Goal: Navigation & Orientation: Understand site structure

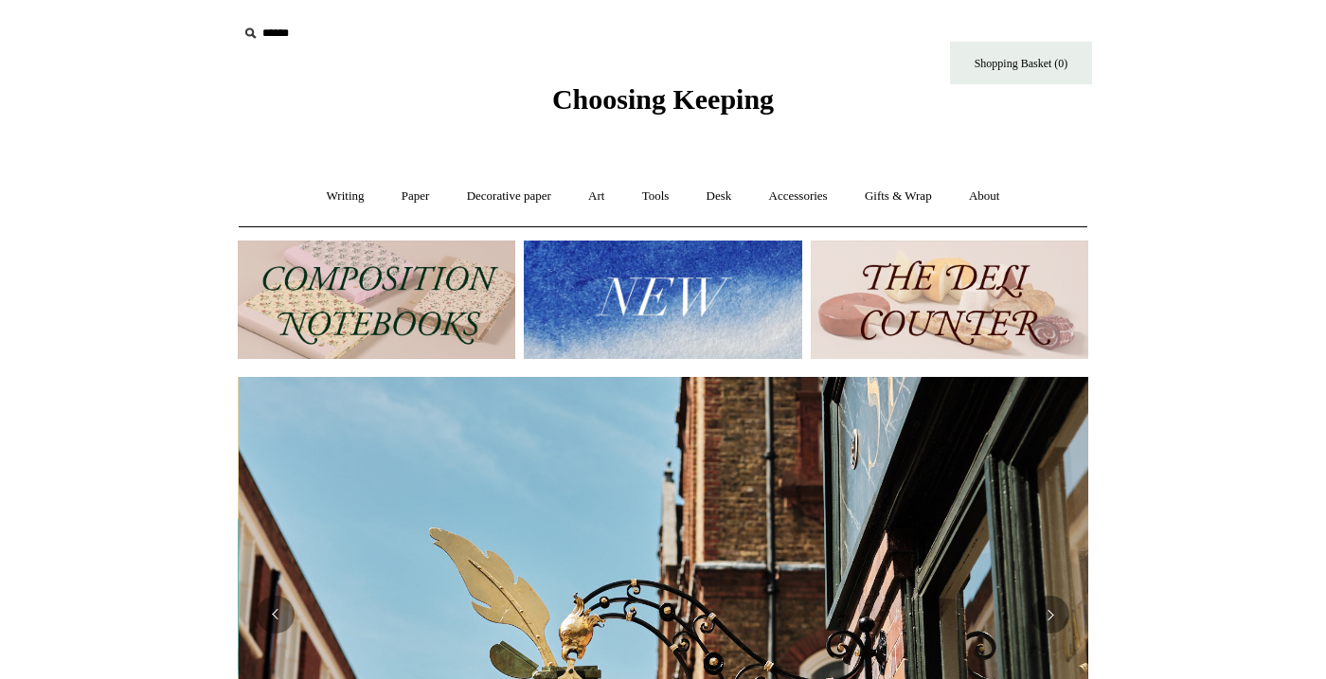
scroll to position [0, 851]
click at [271, 657] on button "Previous" at bounding box center [276, 644] width 38 height 38
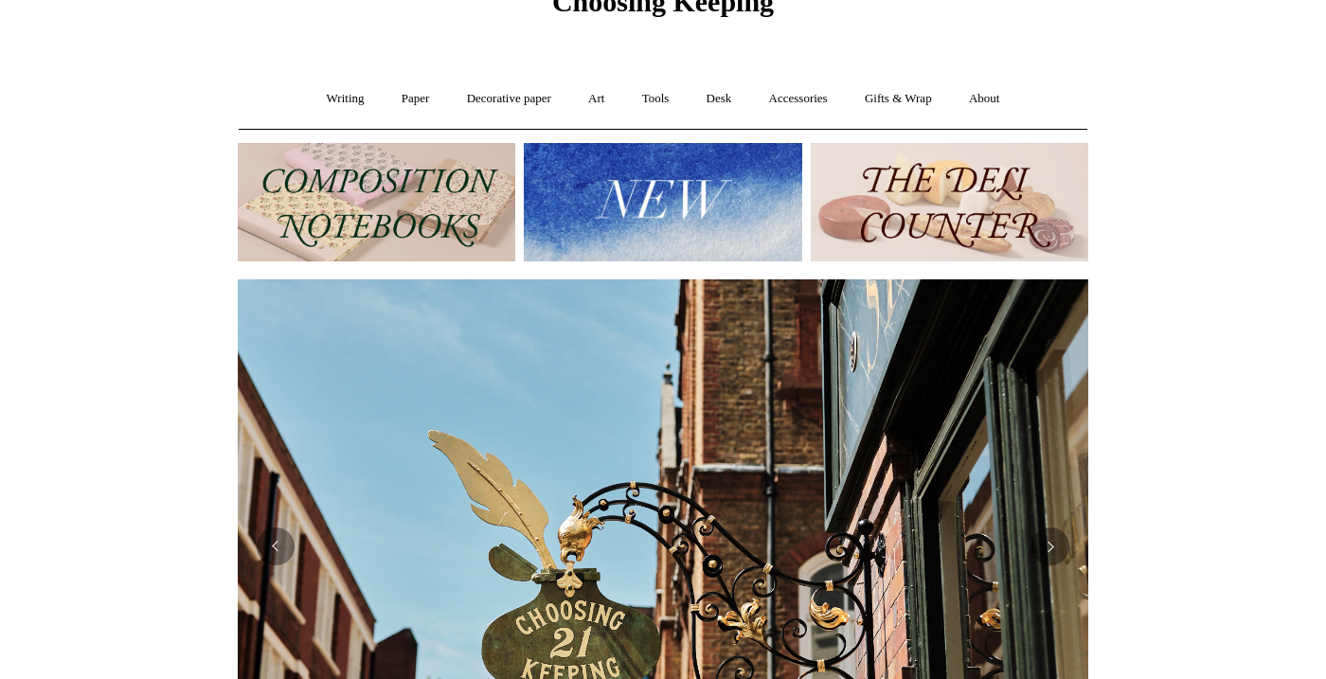
scroll to position [0, 0]
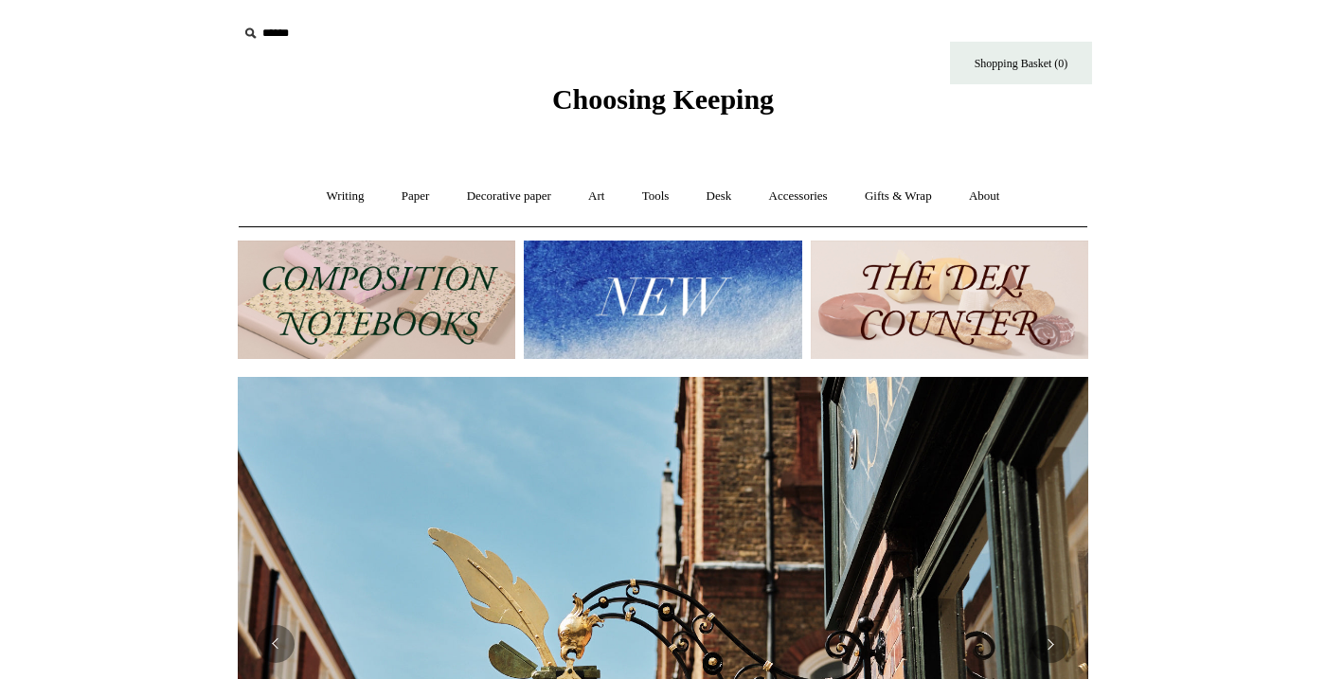
click at [775, 274] on img at bounding box center [663, 300] width 278 height 118
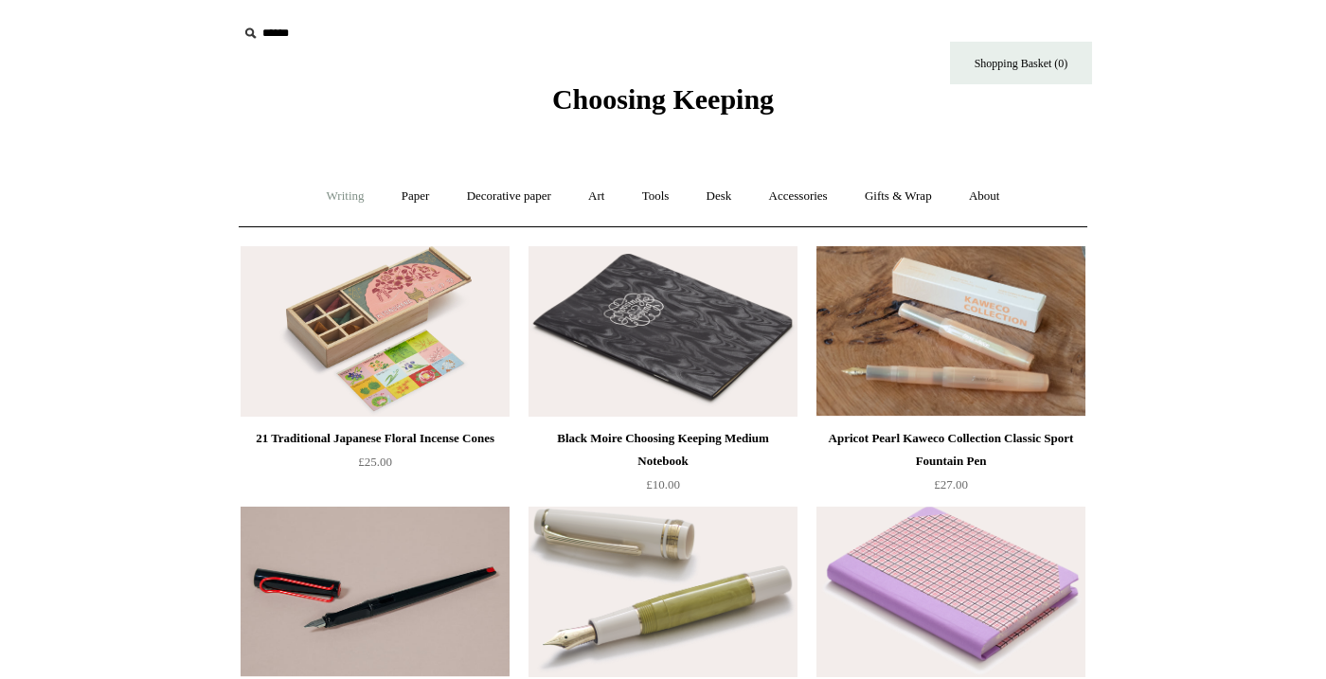
click at [326, 187] on link "Writing +" at bounding box center [346, 196] width 72 height 50
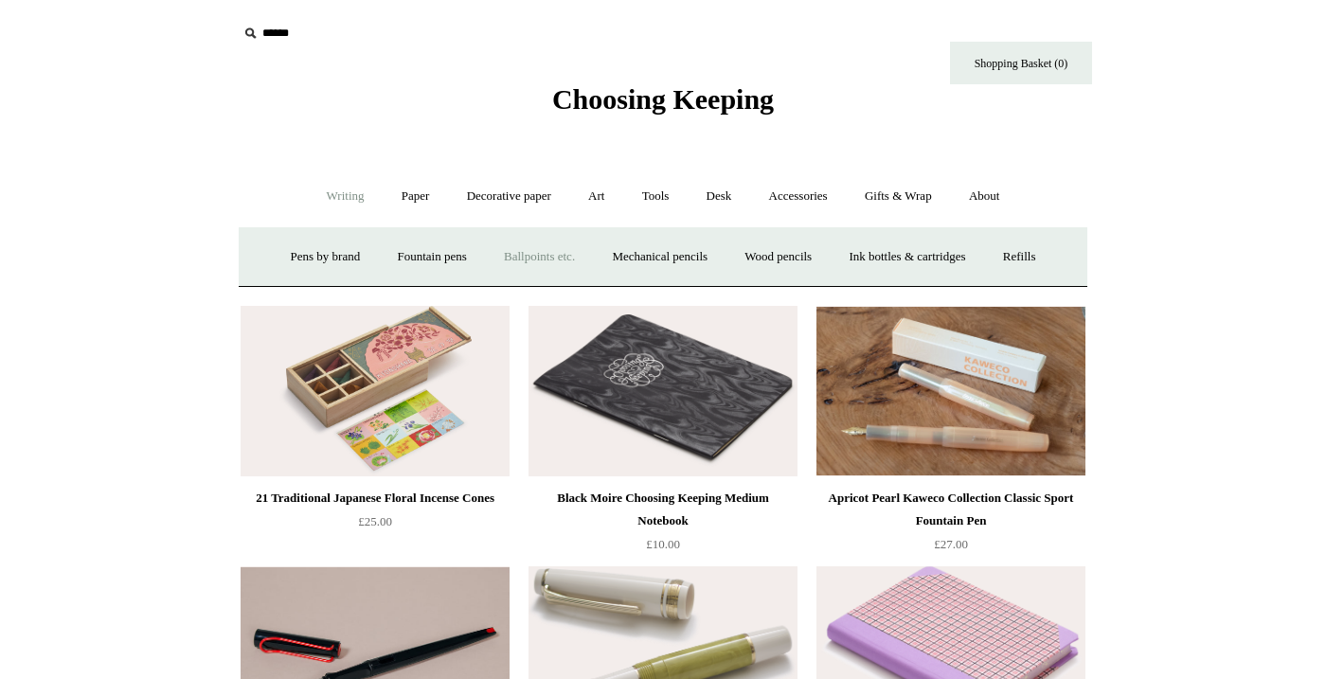
click at [512, 252] on link "Ballpoints etc. +" at bounding box center [539, 257] width 105 height 50
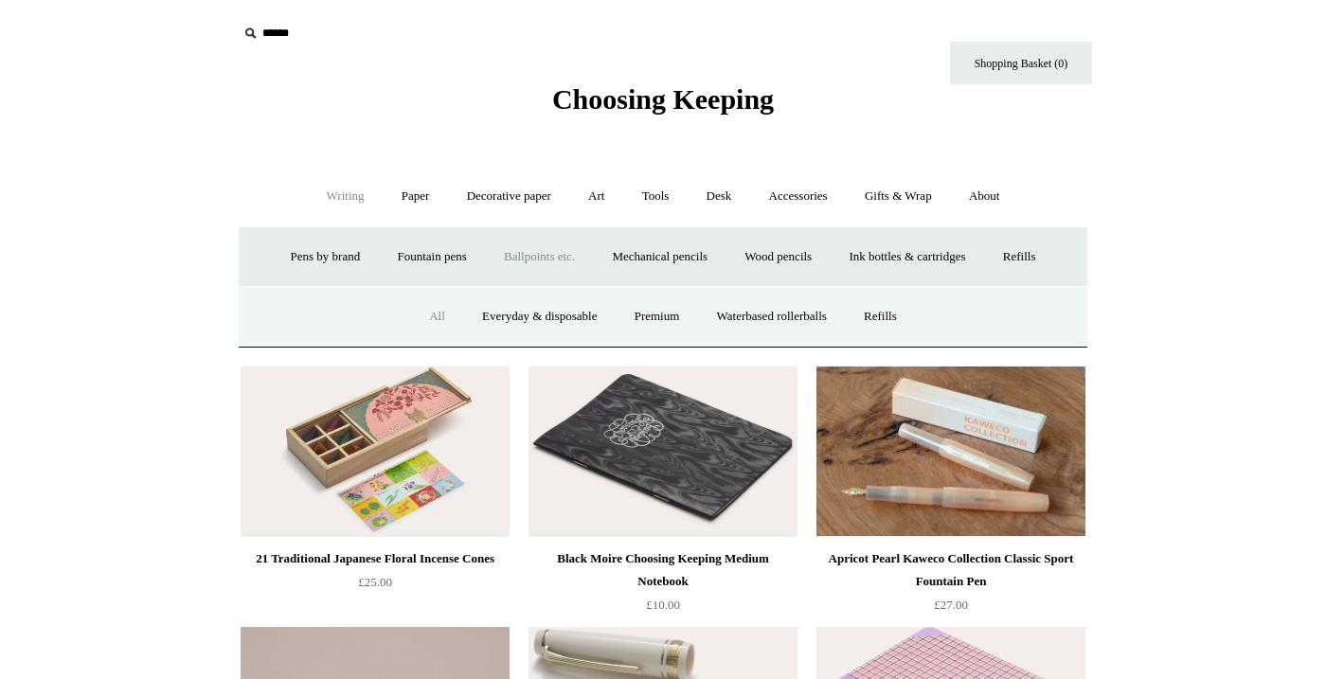
click at [426, 306] on link "All" at bounding box center [437, 317] width 50 height 50
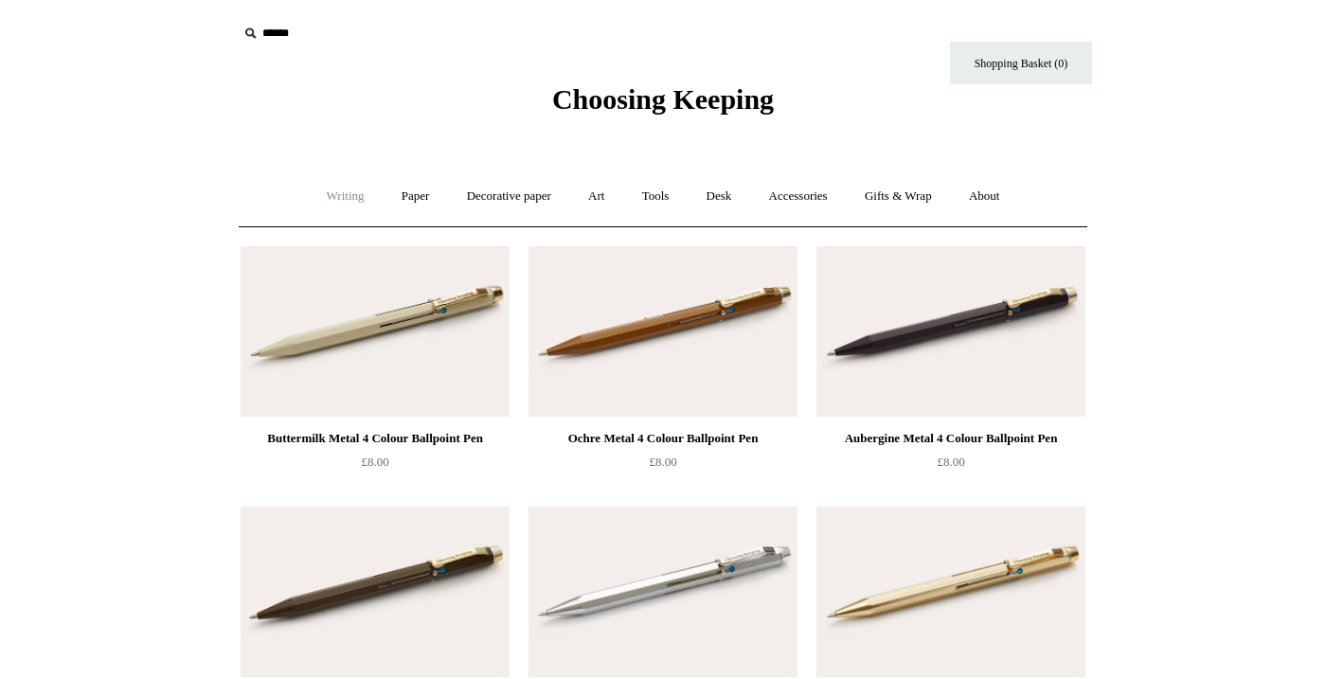
click at [317, 200] on link "Writing +" at bounding box center [346, 196] width 72 height 50
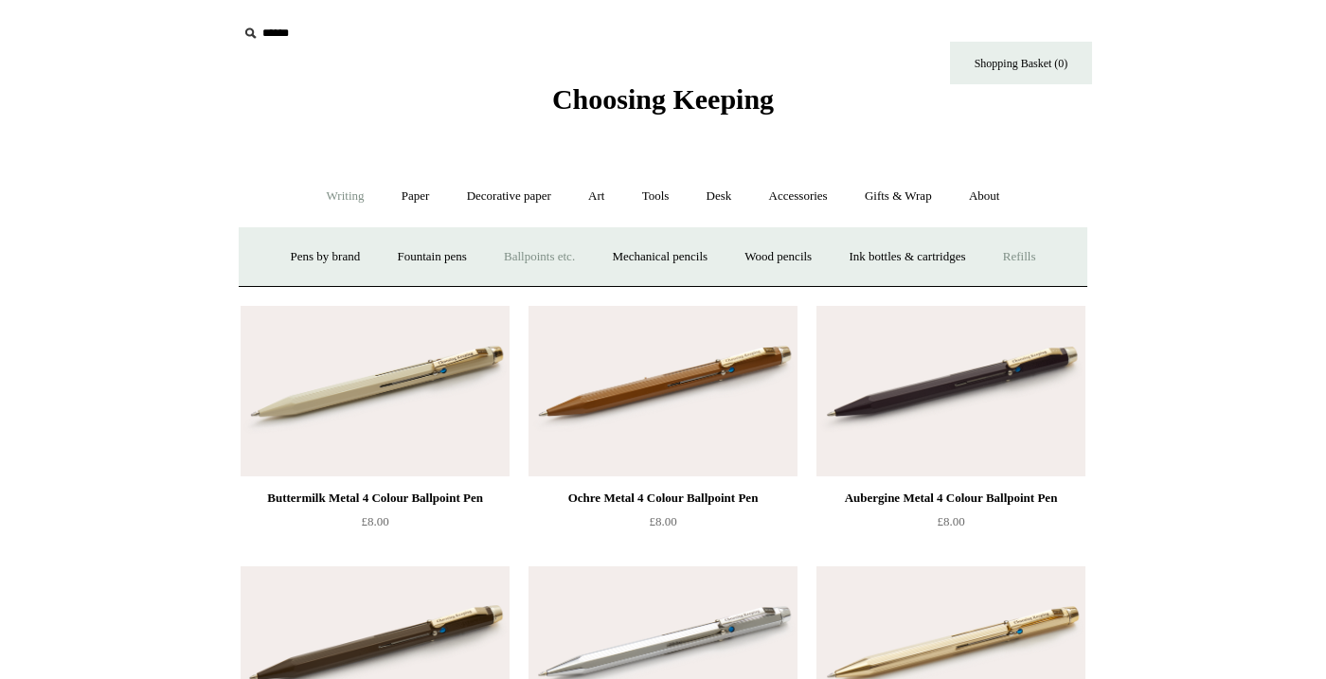
click at [1025, 260] on link "Refills +" at bounding box center [1019, 257] width 67 height 50
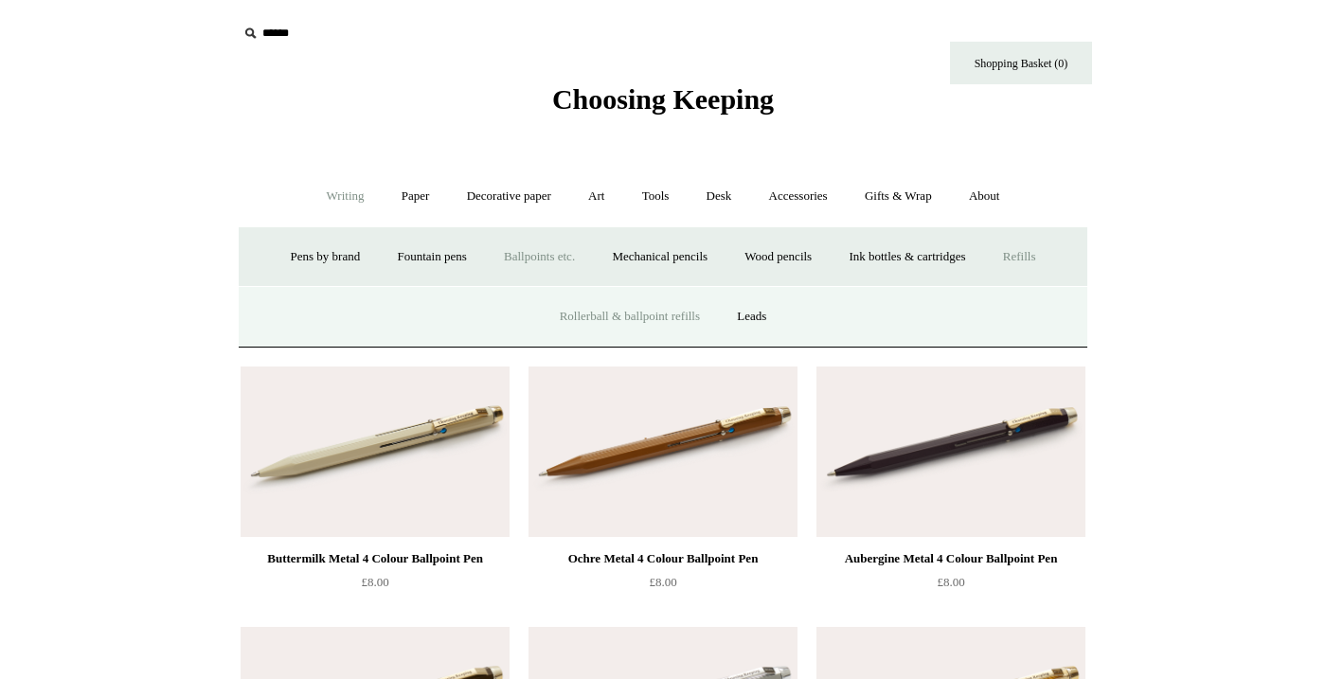
click at [681, 319] on link "Rollerball & ballpoint refills" at bounding box center [630, 317] width 174 height 50
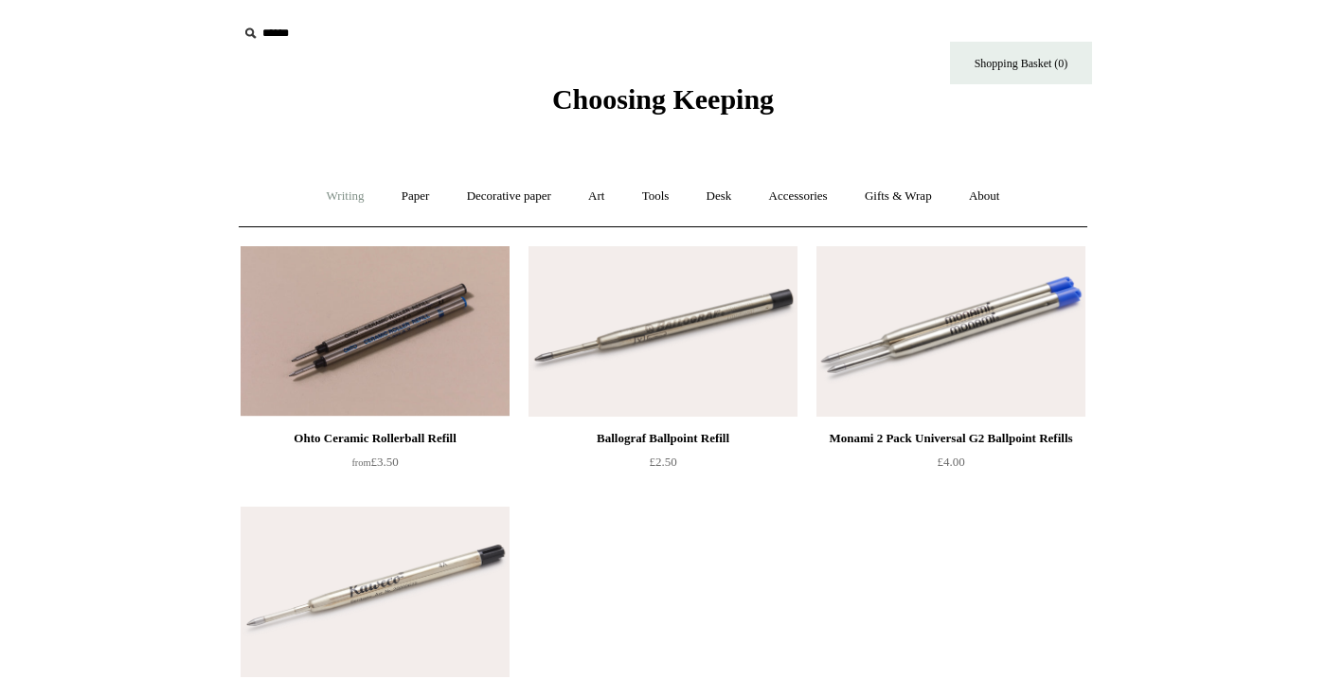
click at [322, 201] on link "Writing +" at bounding box center [346, 196] width 72 height 50
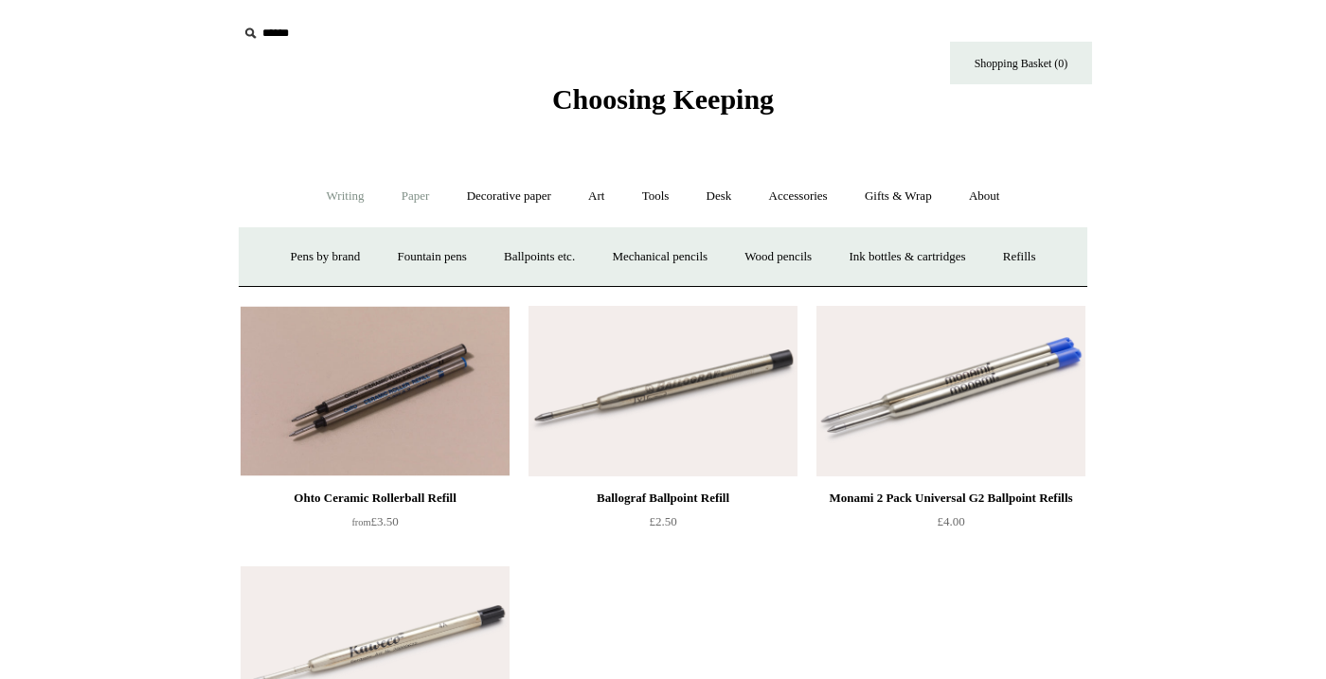
click at [413, 197] on link "Paper +" at bounding box center [416, 196] width 63 height 50
click at [523, 256] on link "📆 Dated Diaries 📆" at bounding box center [514, 257] width 138 height 50
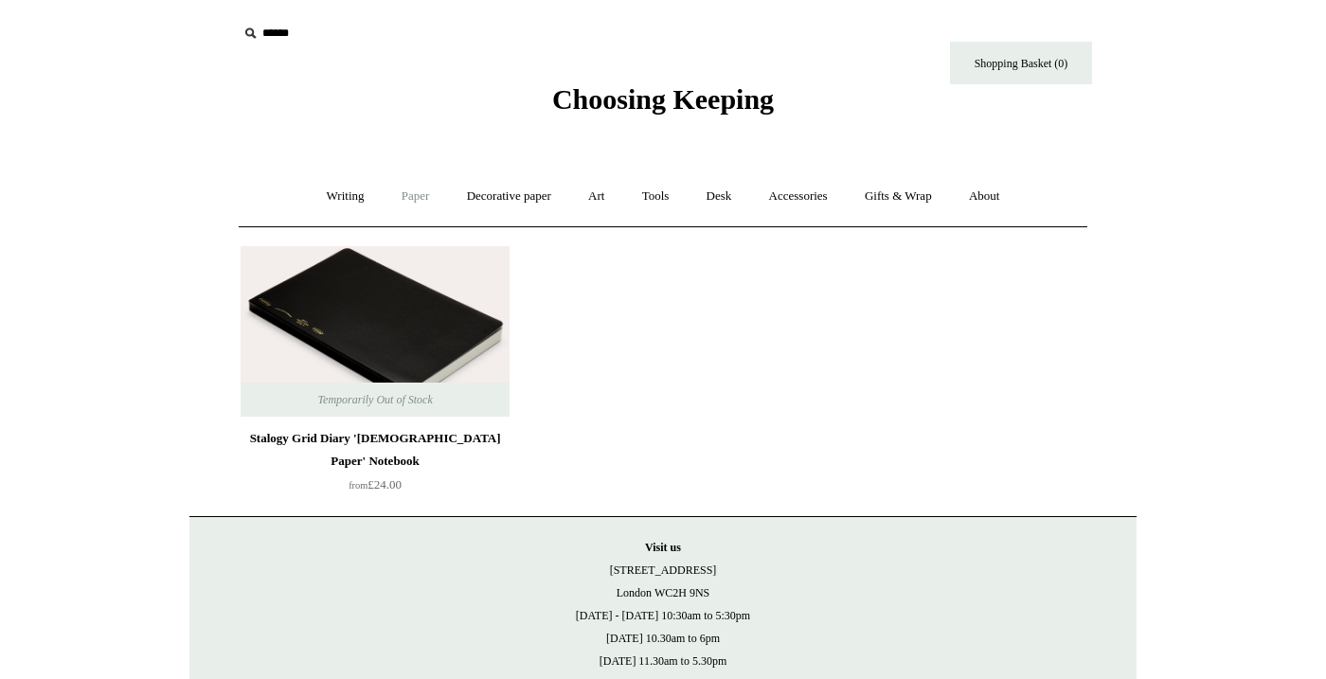
click at [410, 189] on link "Paper +" at bounding box center [416, 196] width 63 height 50
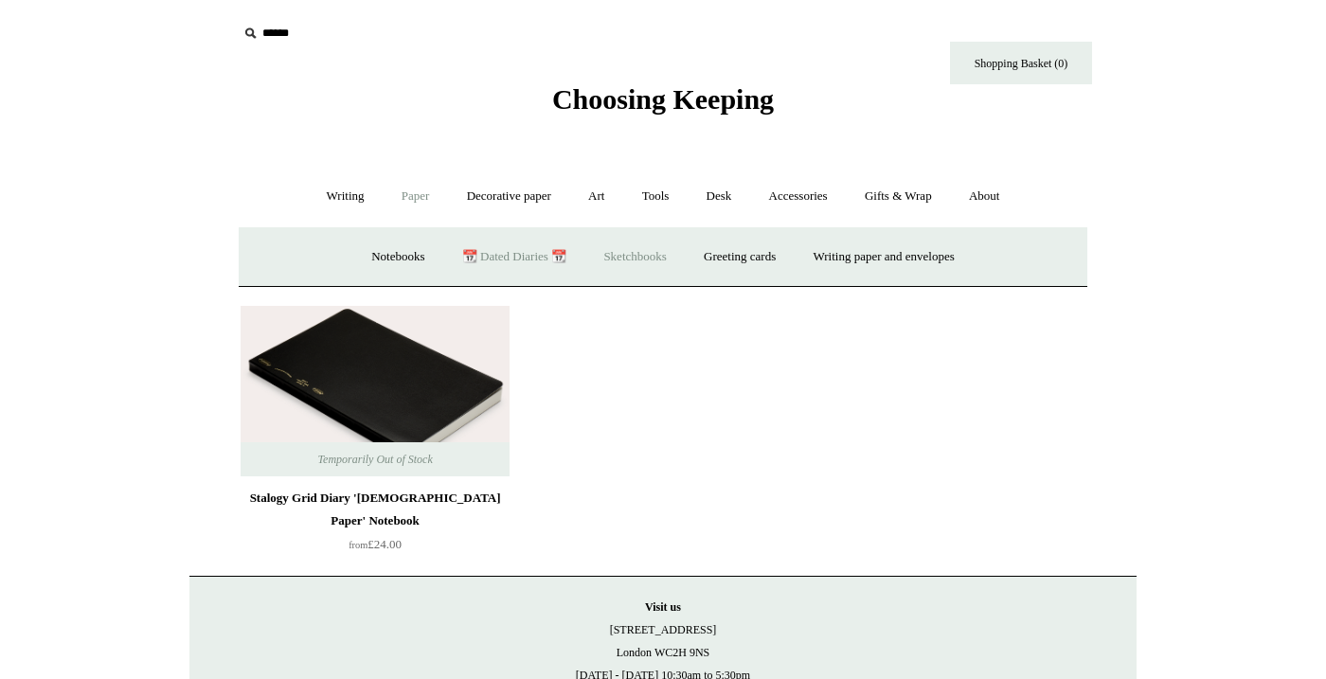
click at [609, 261] on link "Sketchbooks +" at bounding box center [634, 257] width 97 height 50
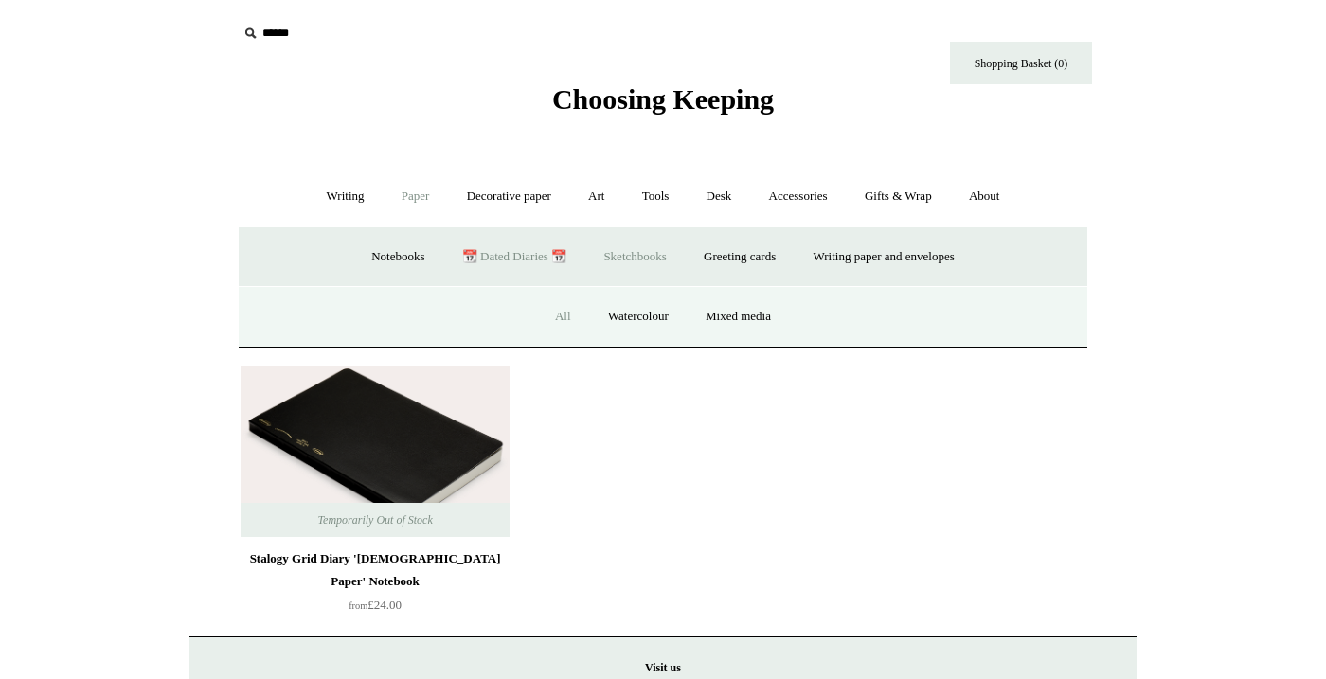
click at [563, 310] on link "All" at bounding box center [563, 317] width 50 height 50
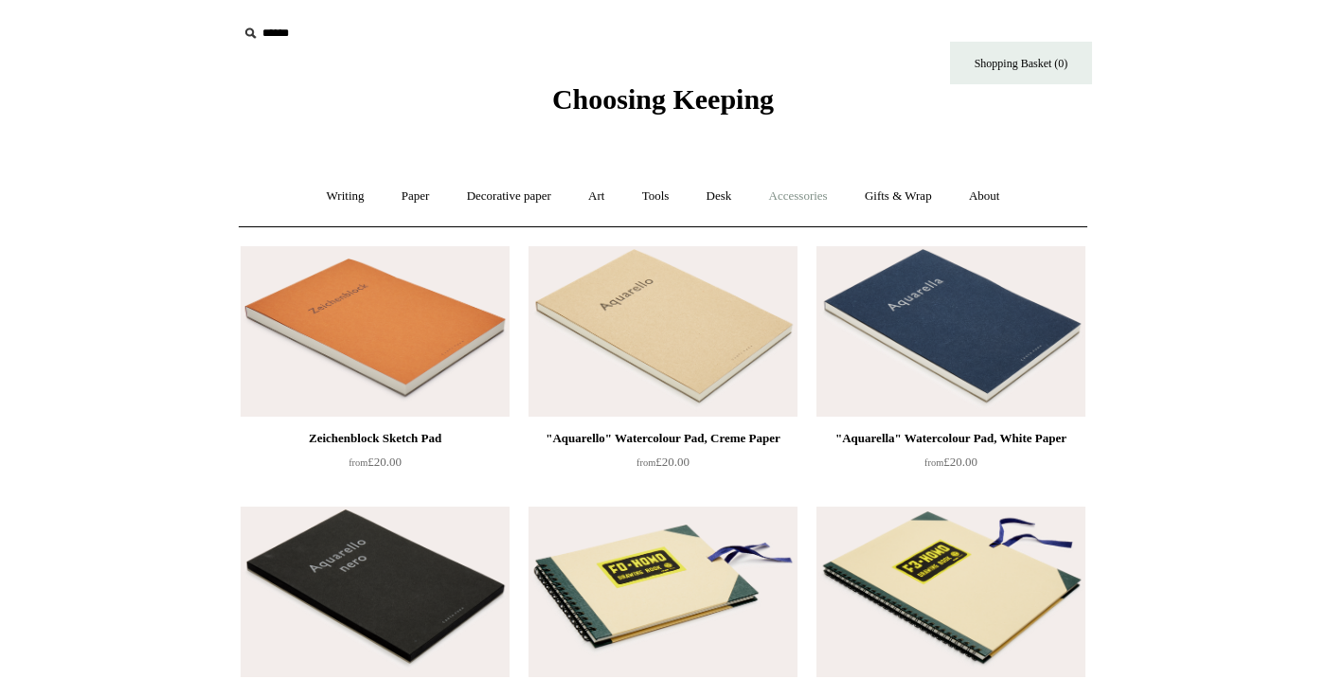
click at [795, 189] on link "Accessories +" at bounding box center [798, 196] width 93 height 50
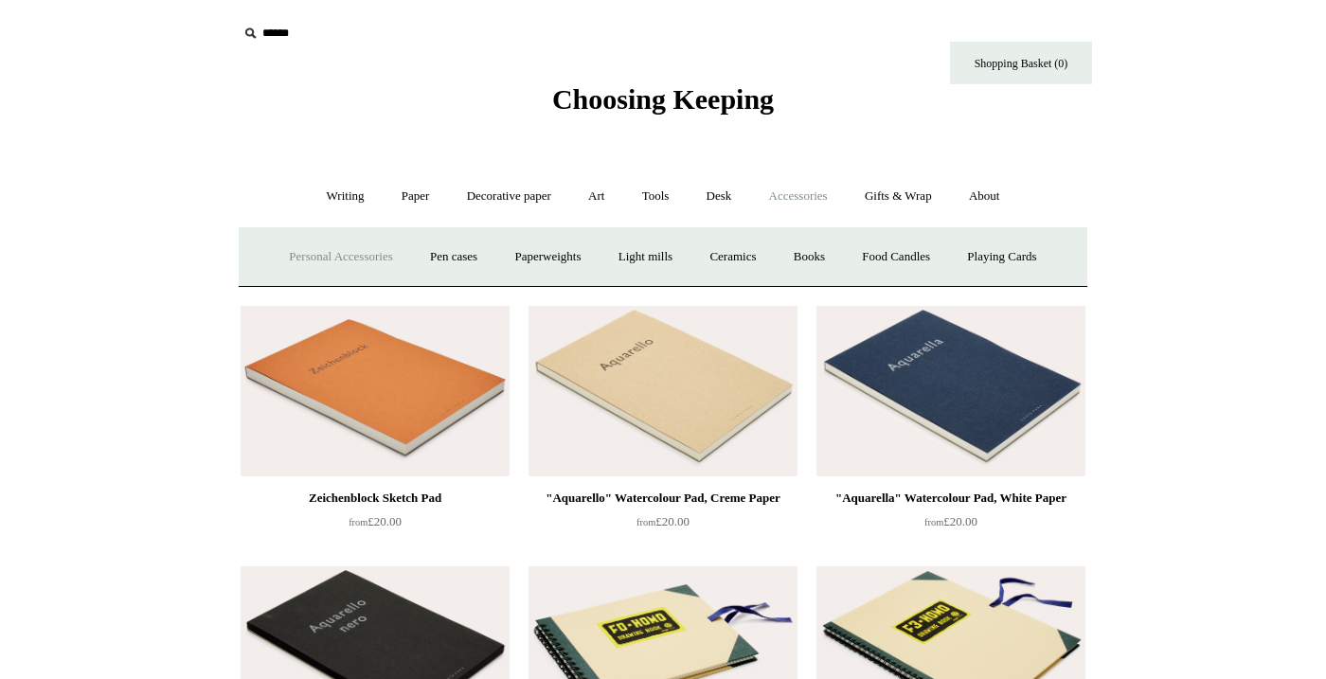
click at [332, 249] on link "Personal Accessories +" at bounding box center [340, 257] width 137 height 50
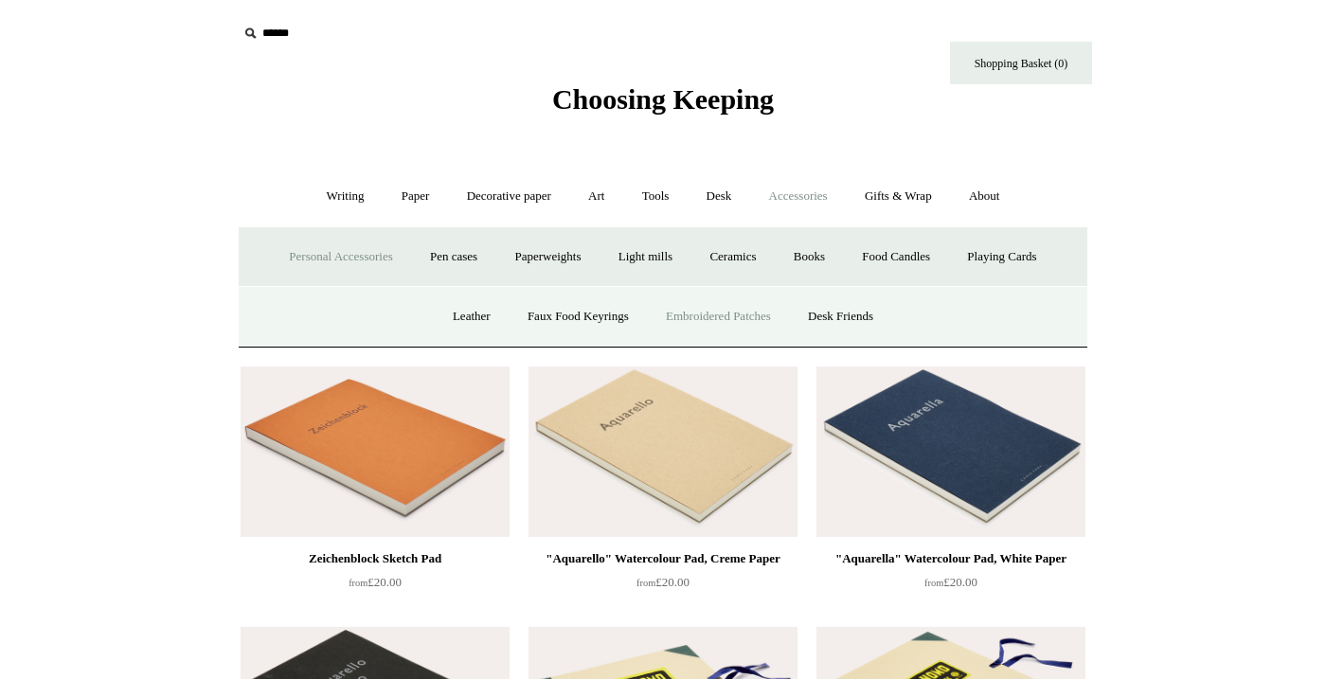
click at [746, 314] on link "Embroidered Patches" at bounding box center [718, 317] width 139 height 50
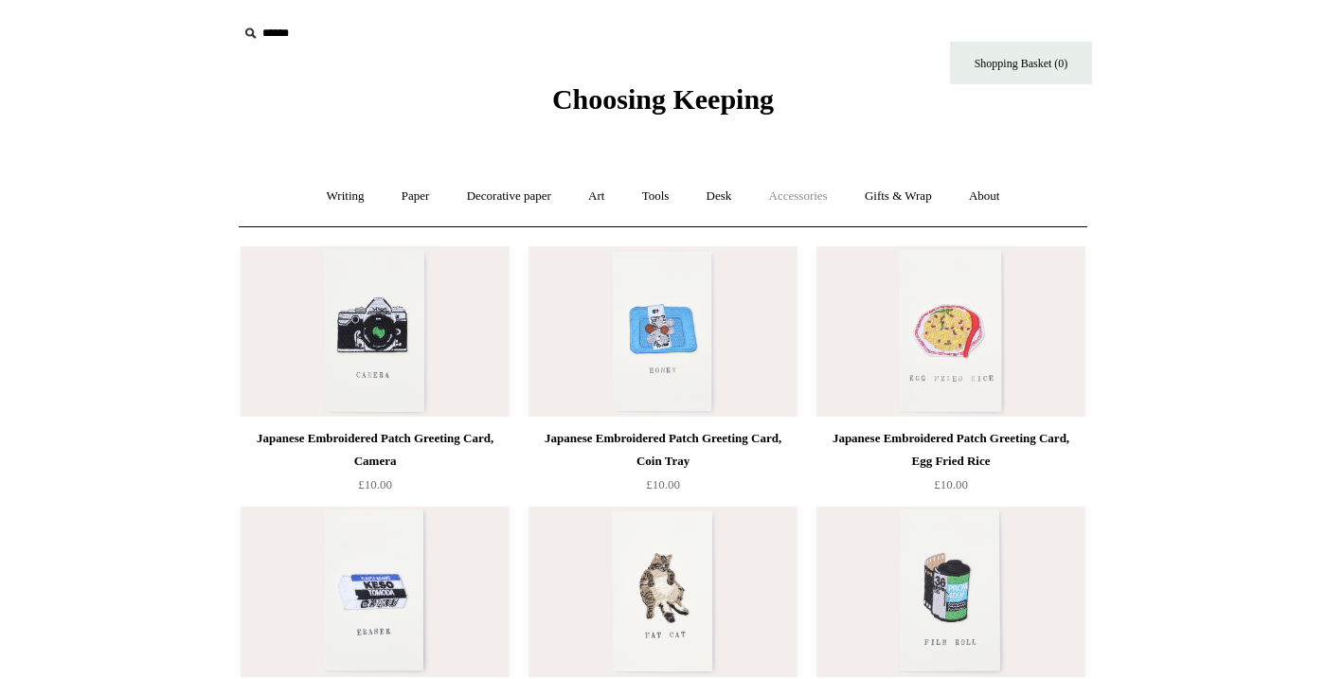
click at [801, 197] on link "Accessories +" at bounding box center [798, 196] width 93 height 50
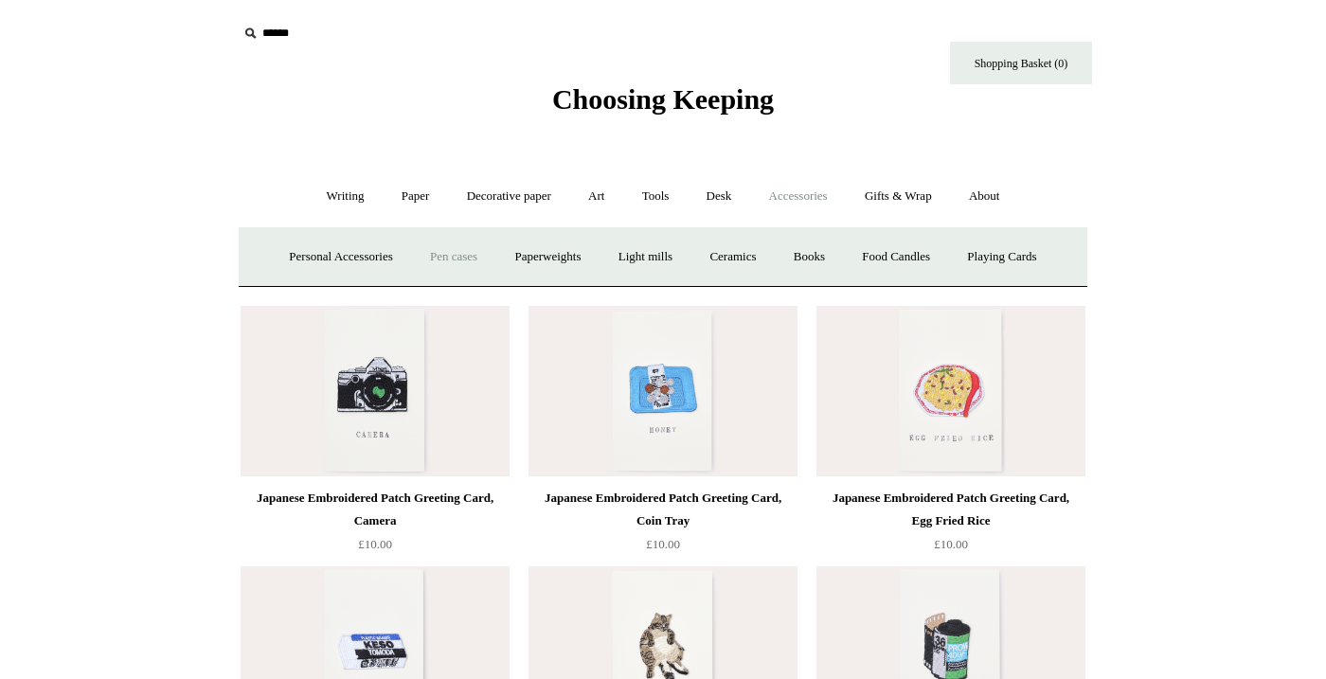
click at [429, 259] on link "Pen cases" at bounding box center [453, 257] width 81 height 50
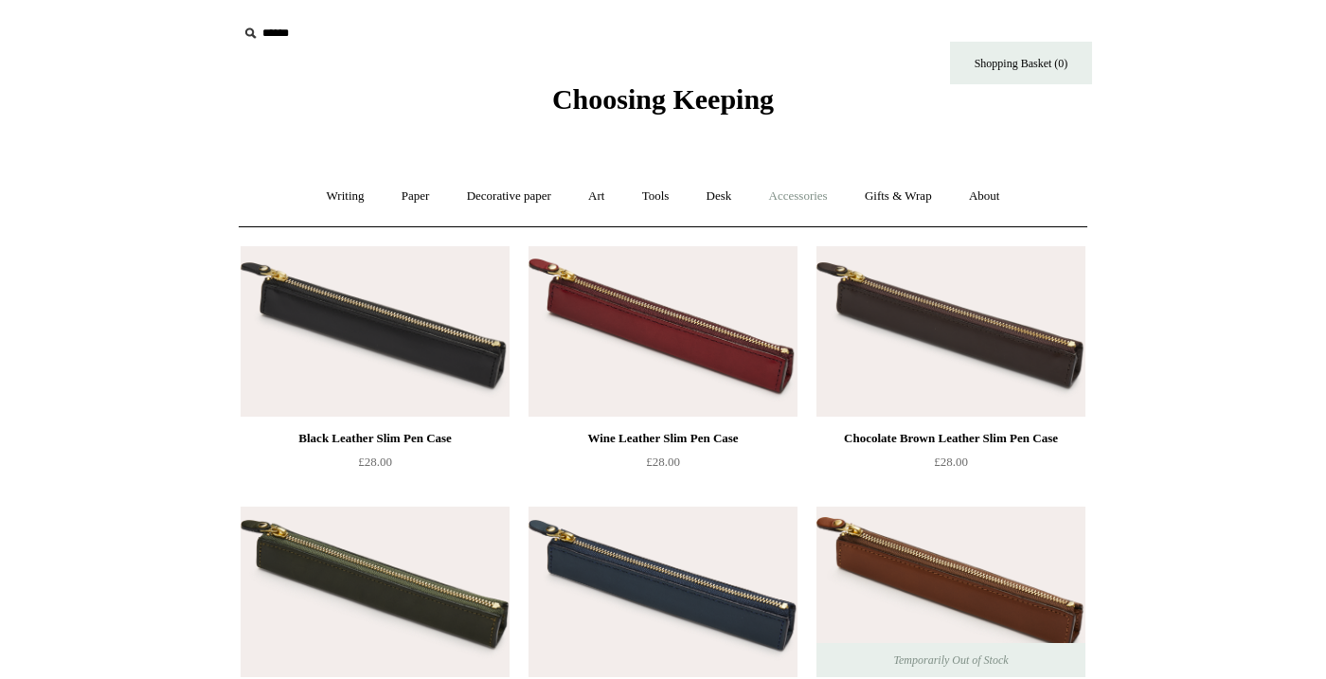
click at [782, 194] on link "Accessories +" at bounding box center [798, 196] width 93 height 50
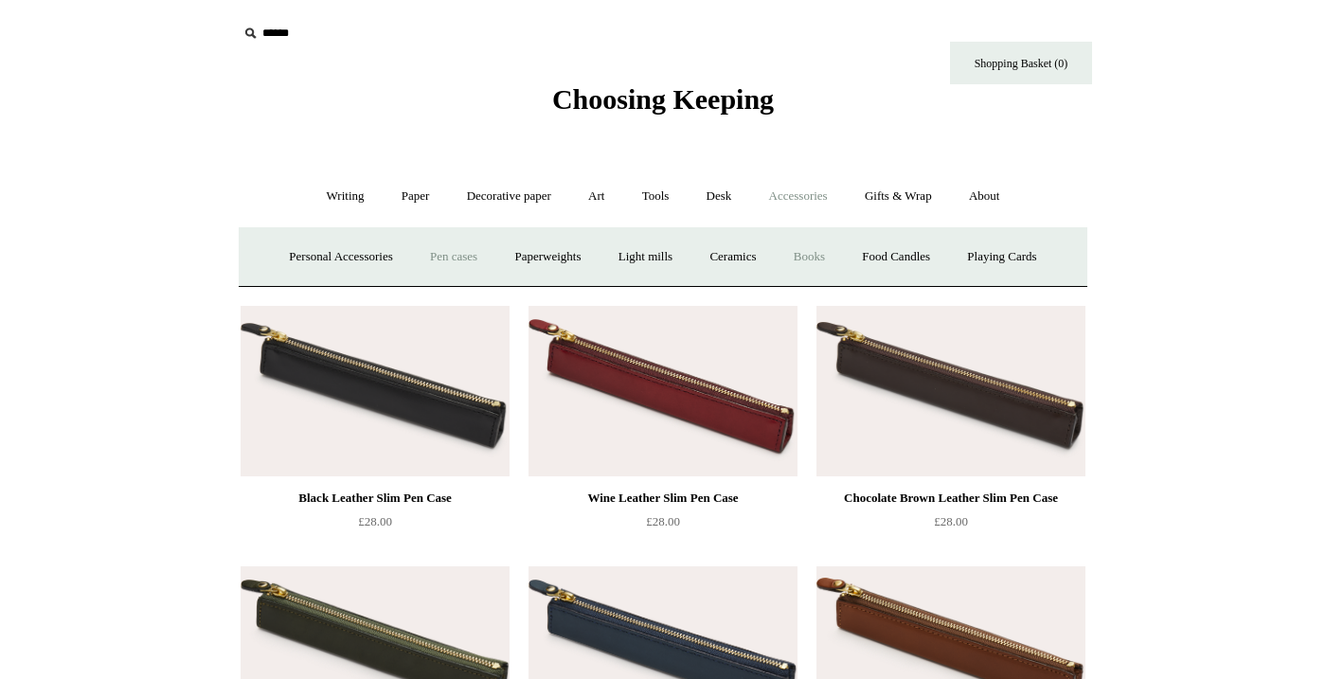
click at [809, 260] on link "Books" at bounding box center [809, 257] width 65 height 50
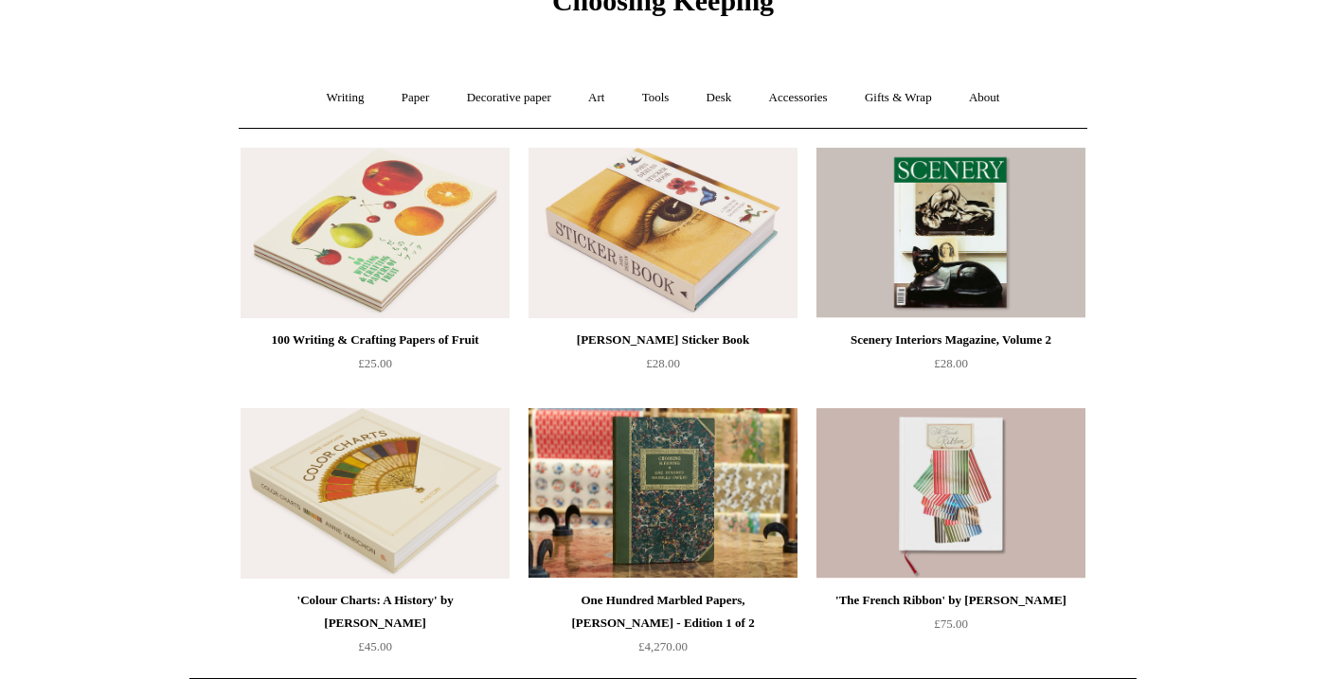
scroll to position [24, 0]
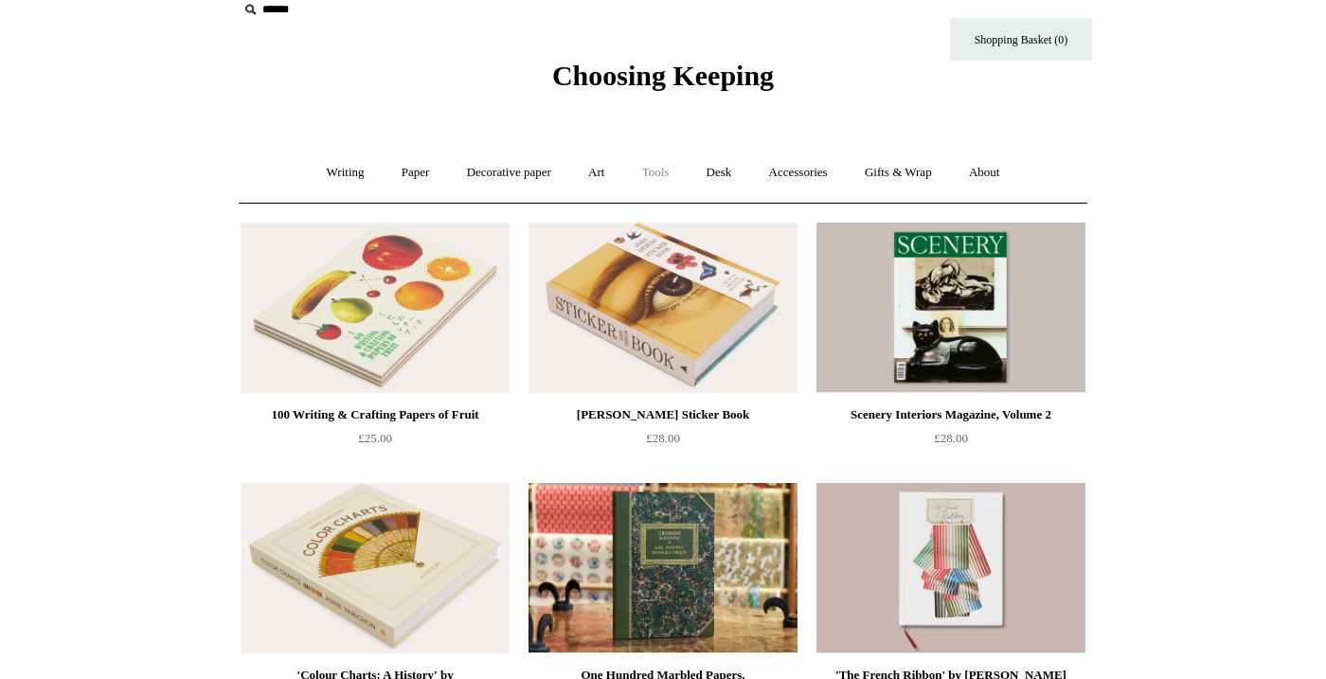
click at [658, 167] on link "Tools +" at bounding box center [656, 173] width 62 height 50
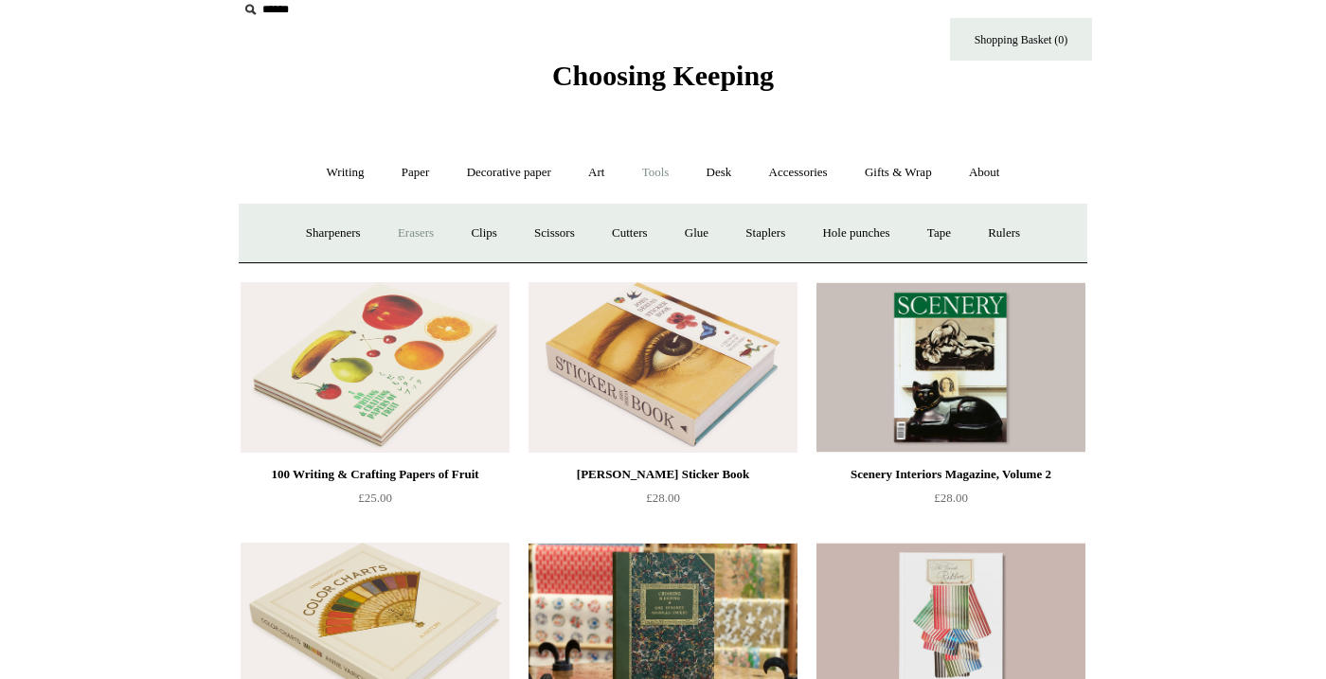
click at [391, 225] on link "Erasers" at bounding box center [416, 233] width 70 height 50
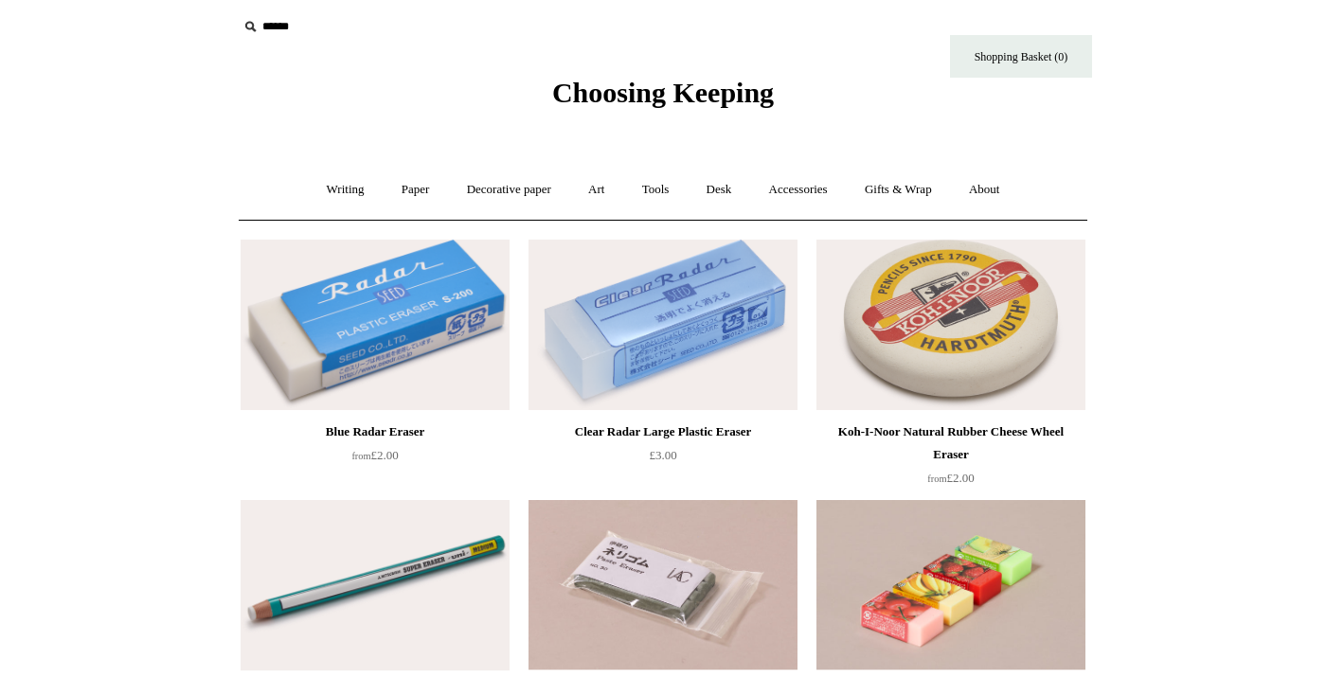
scroll to position [66, 0]
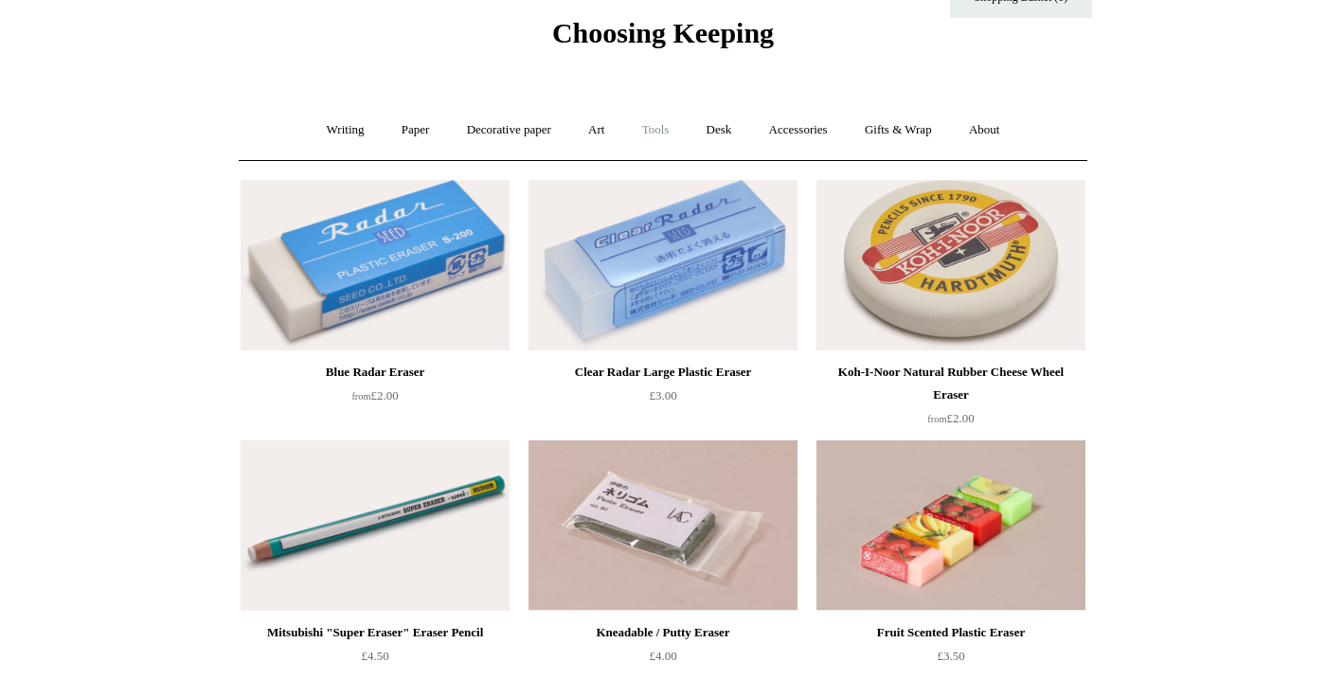
click at [661, 129] on link "Tools +" at bounding box center [656, 130] width 62 height 50
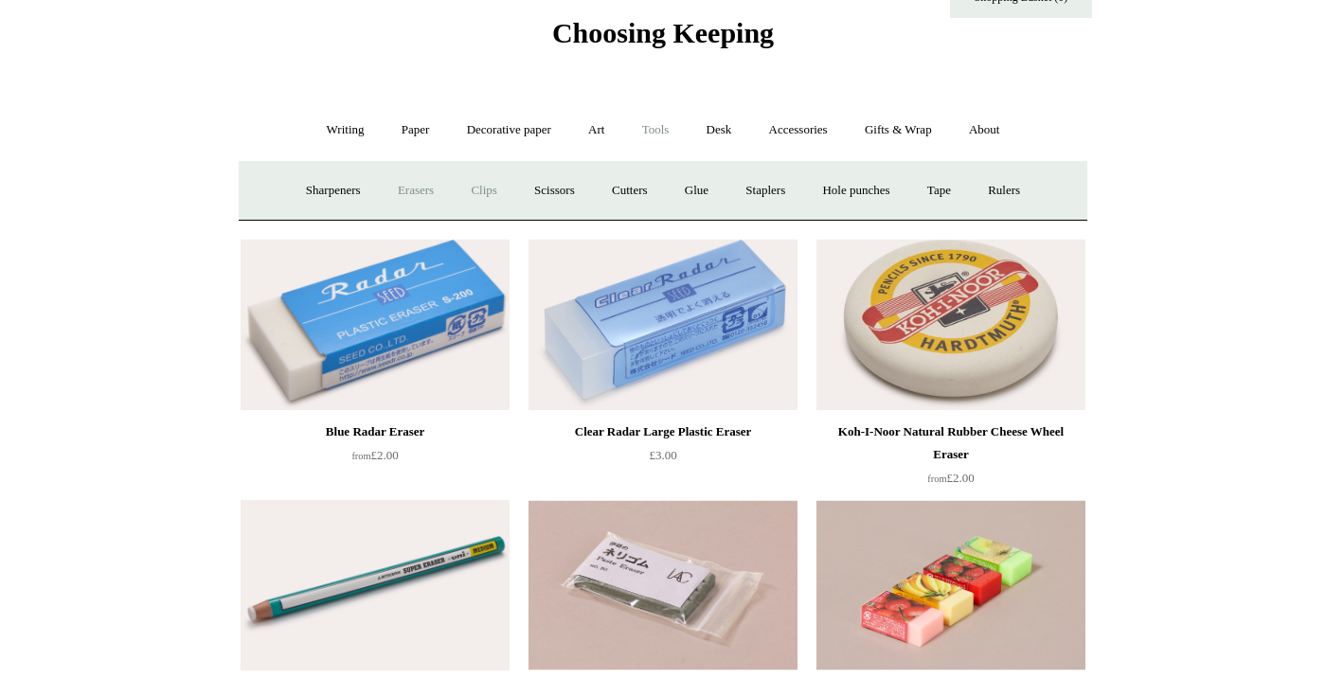
click at [489, 192] on link "Clips +" at bounding box center [484, 191] width 60 height 50
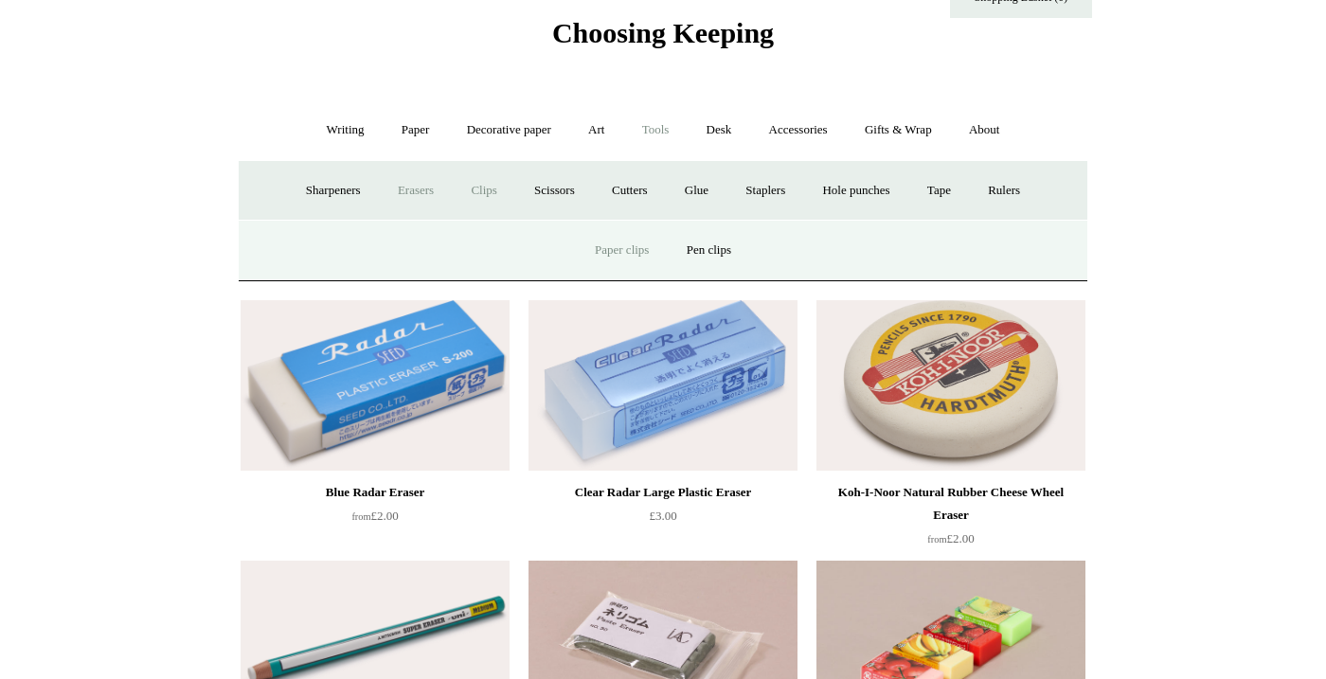
click at [634, 247] on link "Paper clips" at bounding box center [622, 250] width 88 height 50
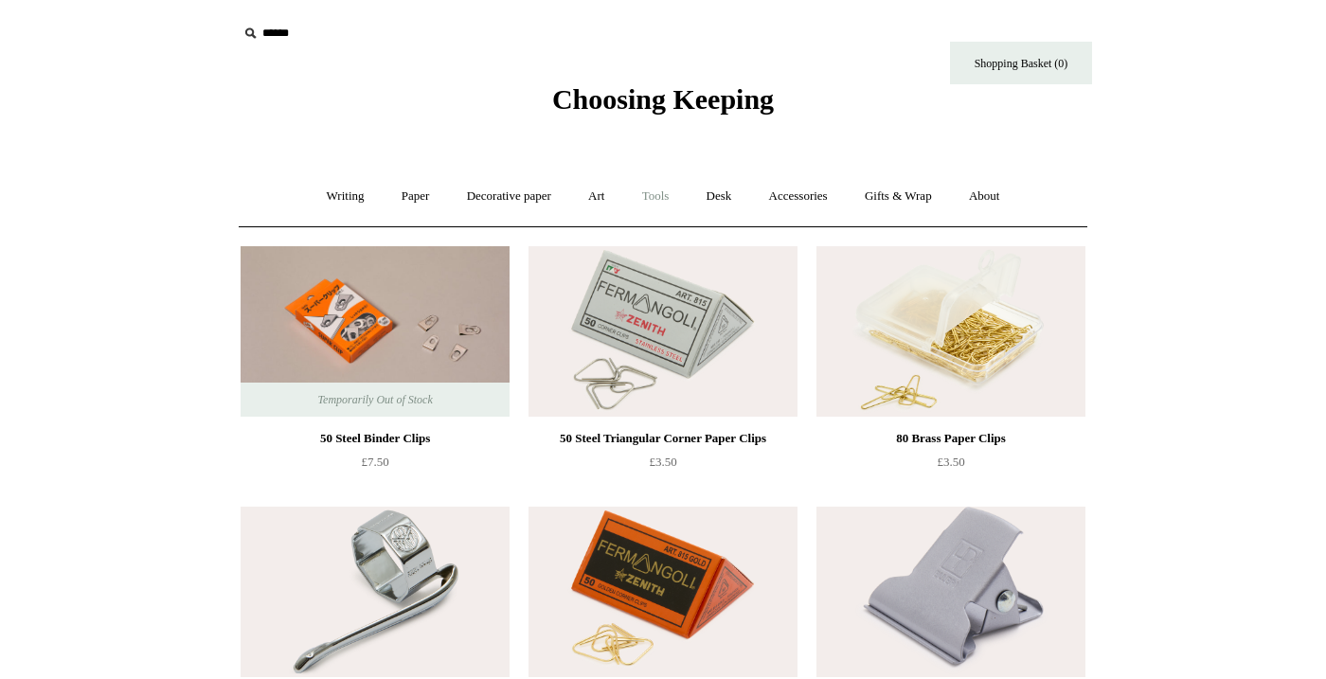
click at [648, 193] on link "Tools +" at bounding box center [656, 196] width 62 height 50
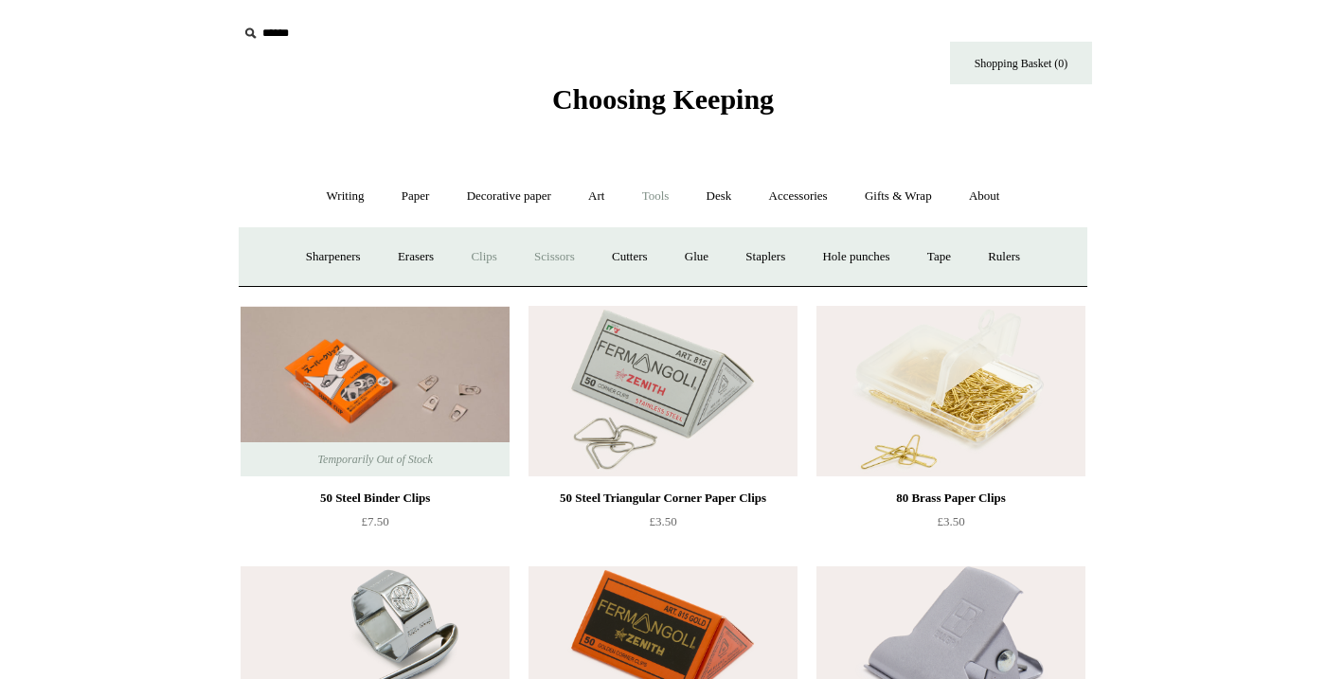
click at [552, 255] on link "Scissors" at bounding box center [554, 257] width 75 height 50
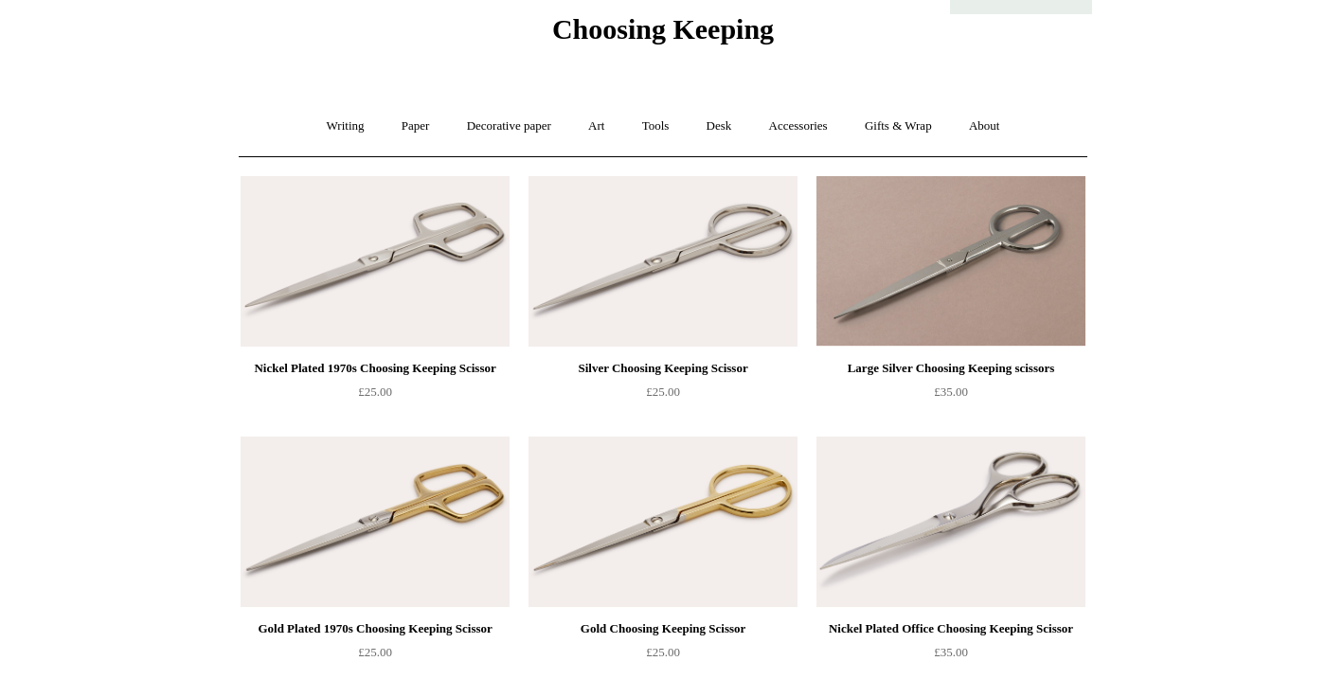
scroll to position [18, 0]
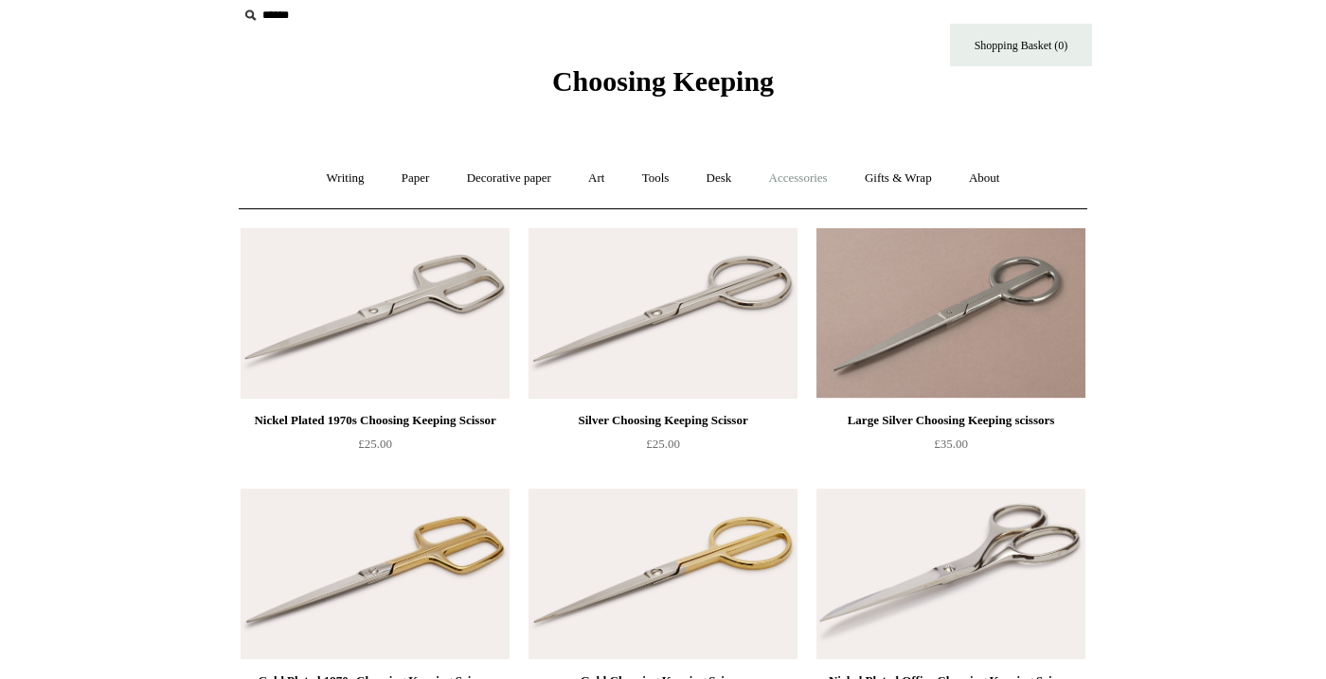
click at [819, 177] on link "Accessories +" at bounding box center [798, 178] width 93 height 50
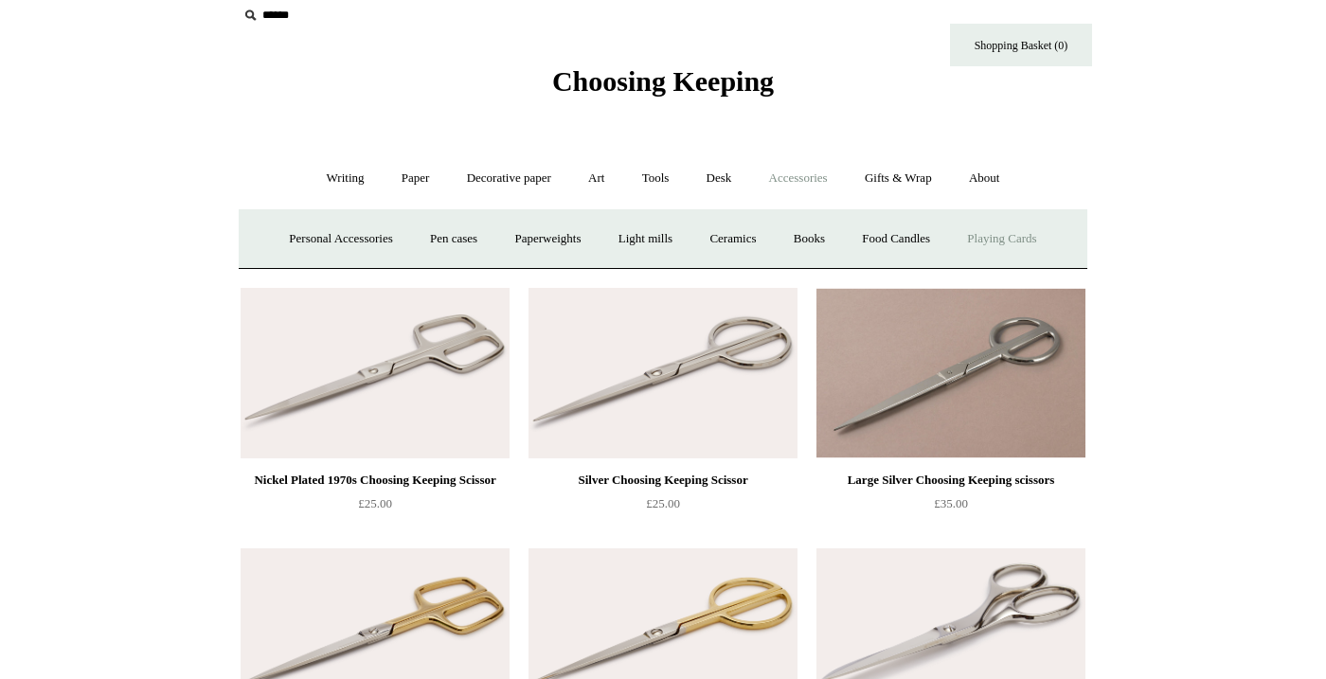
click at [1015, 235] on link "Playing Cards" at bounding box center [1001, 239] width 103 height 50
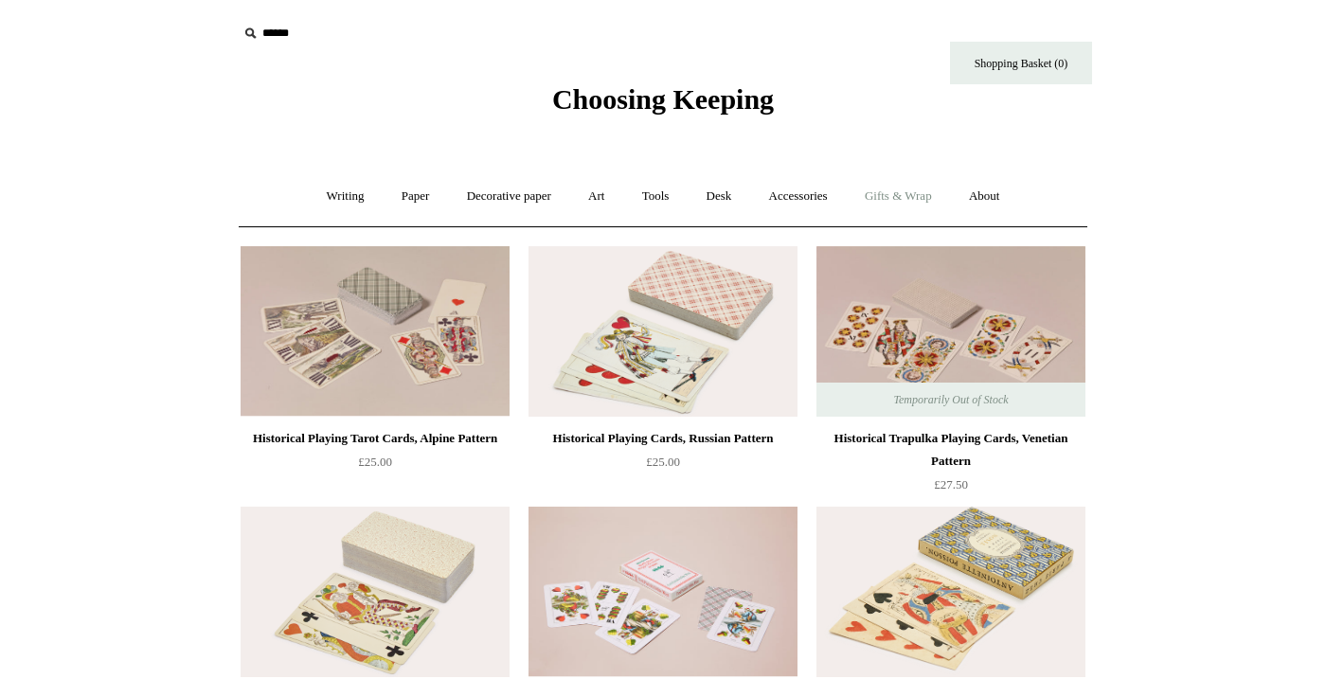
click at [925, 203] on link "Gifts & Wrap +" at bounding box center [898, 196] width 101 height 50
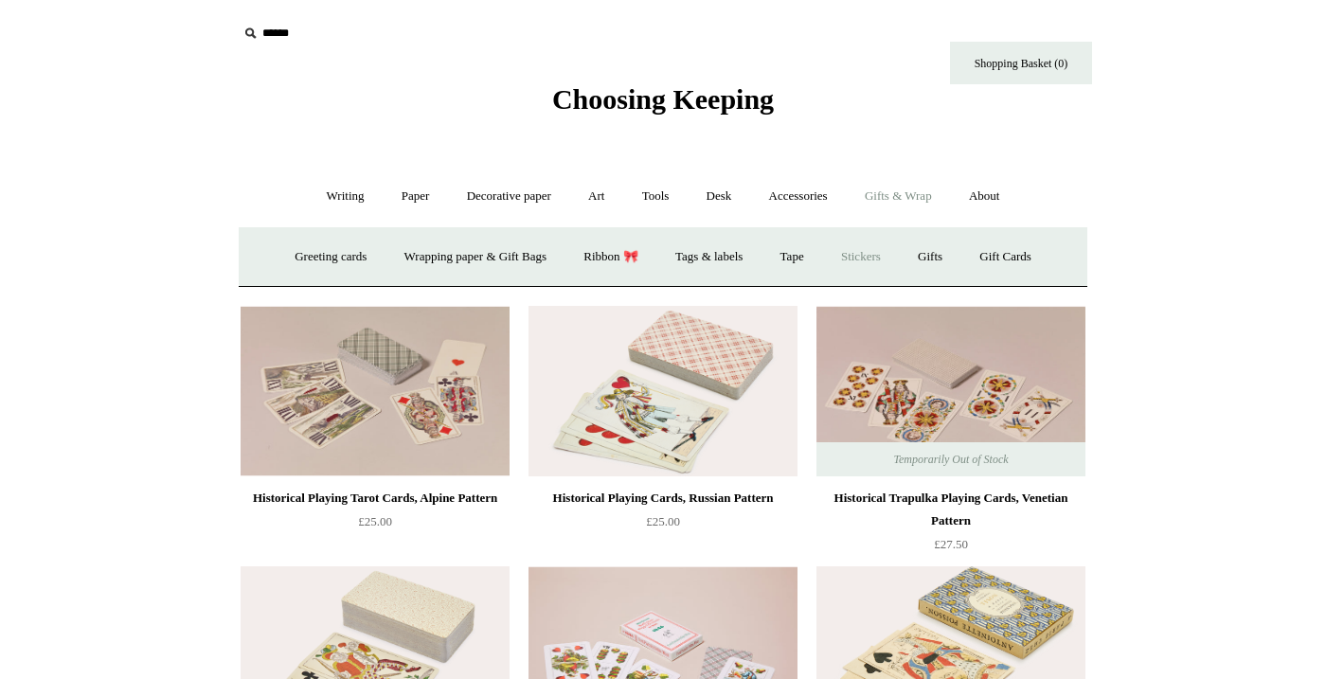
click at [891, 258] on link "Stickers" at bounding box center [861, 257] width 74 height 50
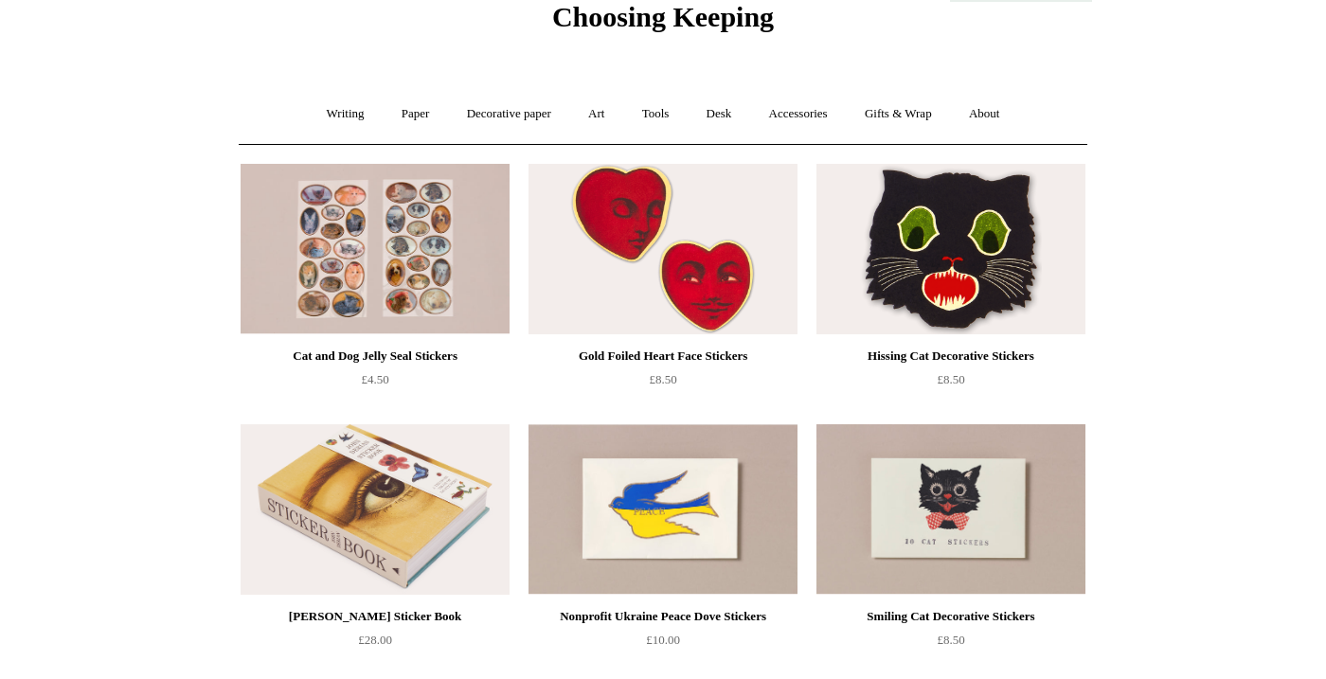
scroll to position [47, 0]
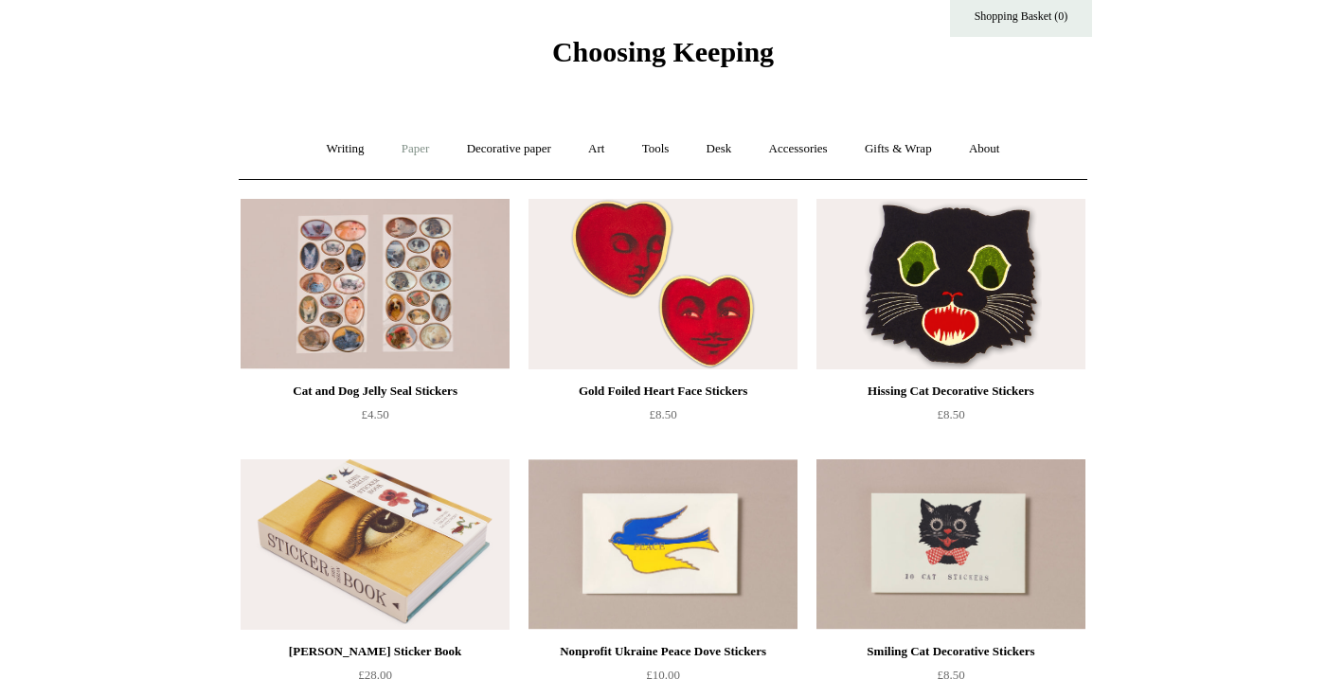
click at [388, 143] on link "Paper +" at bounding box center [416, 149] width 63 height 50
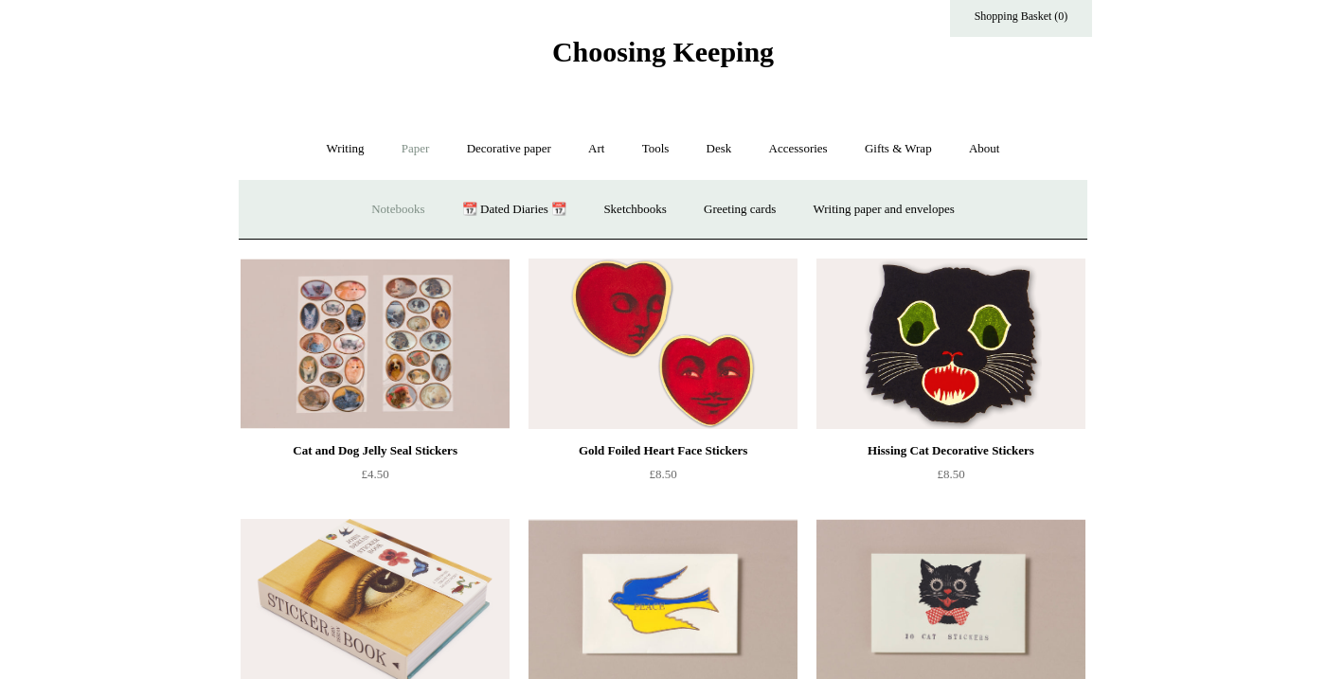
click at [394, 208] on link "Notebooks +" at bounding box center [397, 210] width 87 height 50
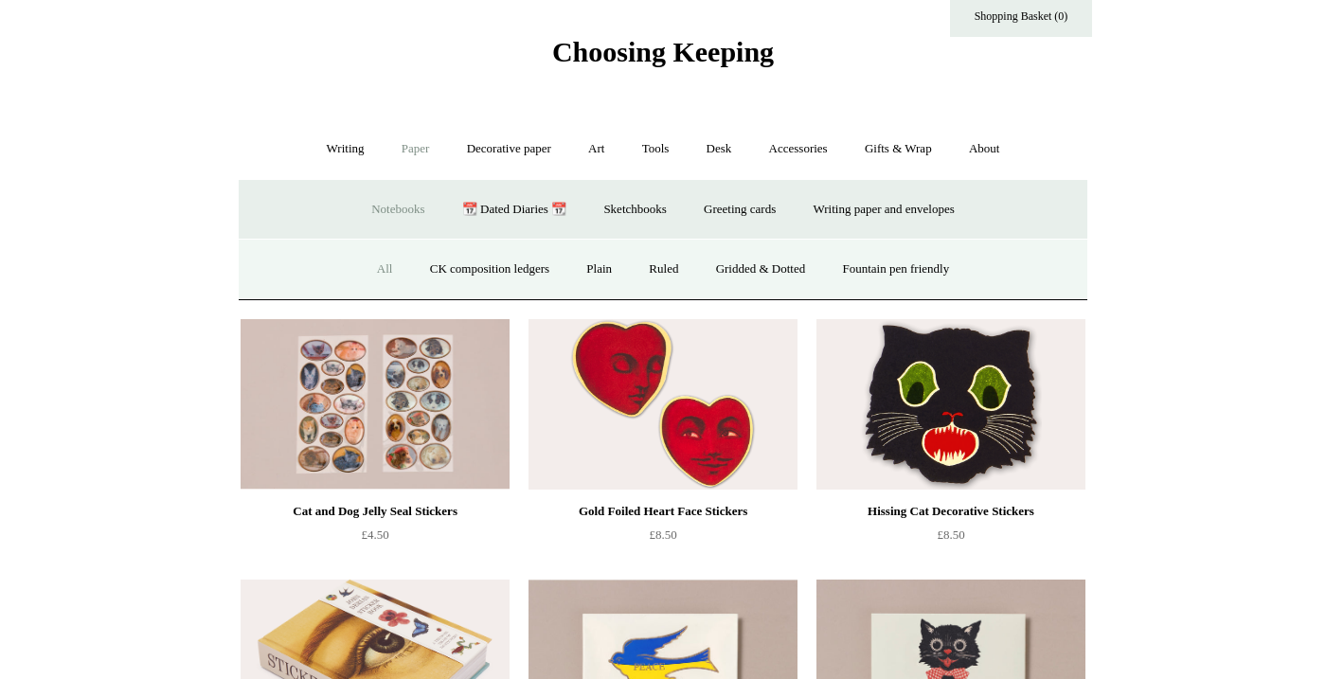
click at [374, 269] on link "All" at bounding box center [385, 269] width 50 height 50
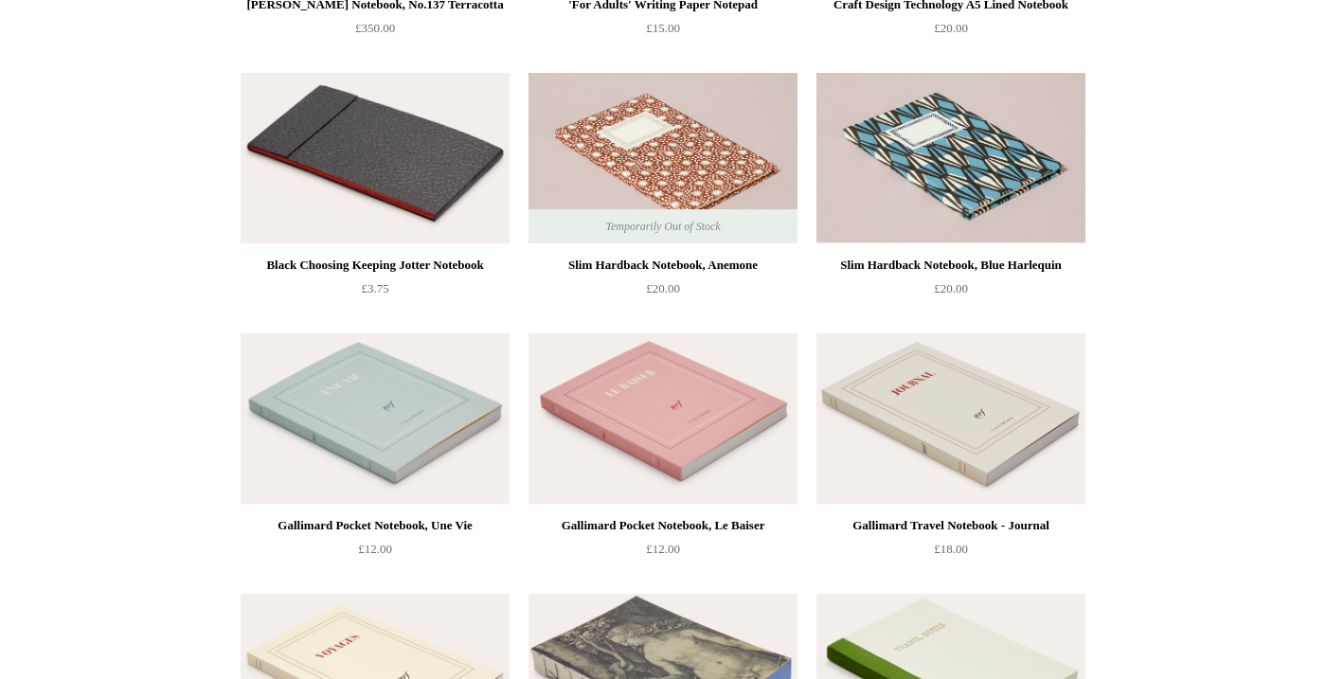
scroll to position [5814, 0]
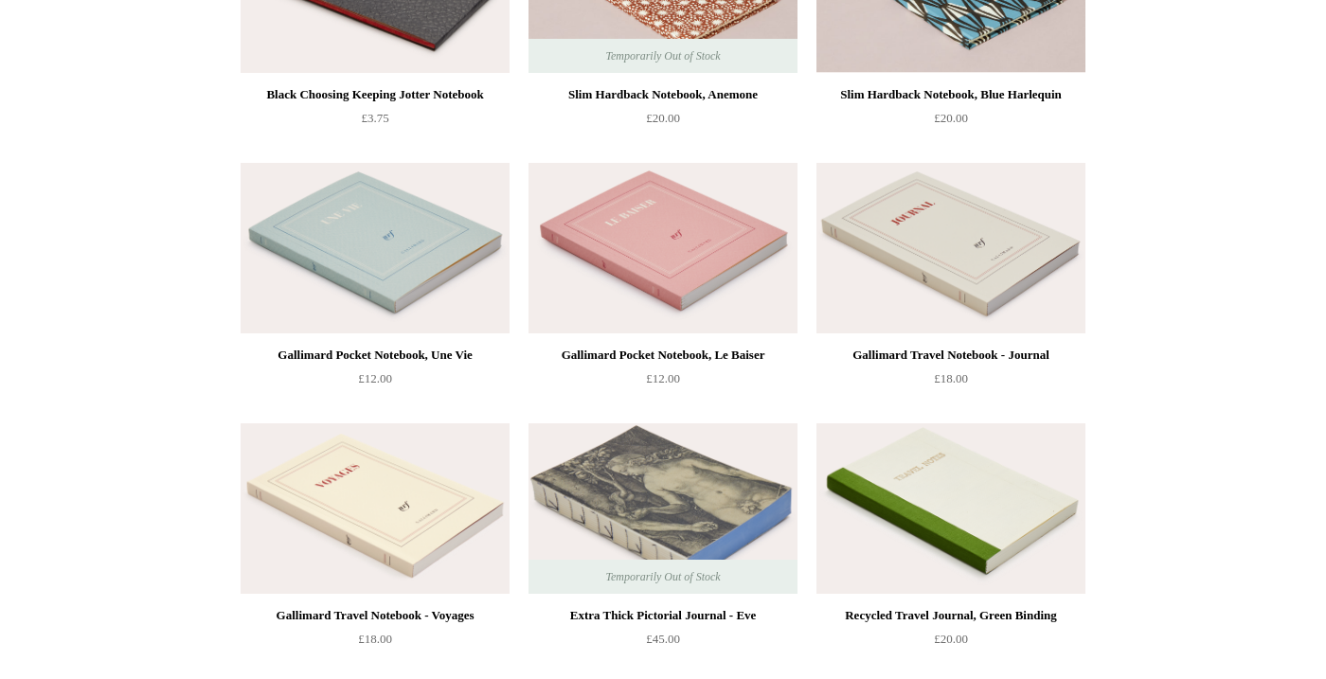
click at [691, 256] on img at bounding box center [663, 248] width 269 height 171
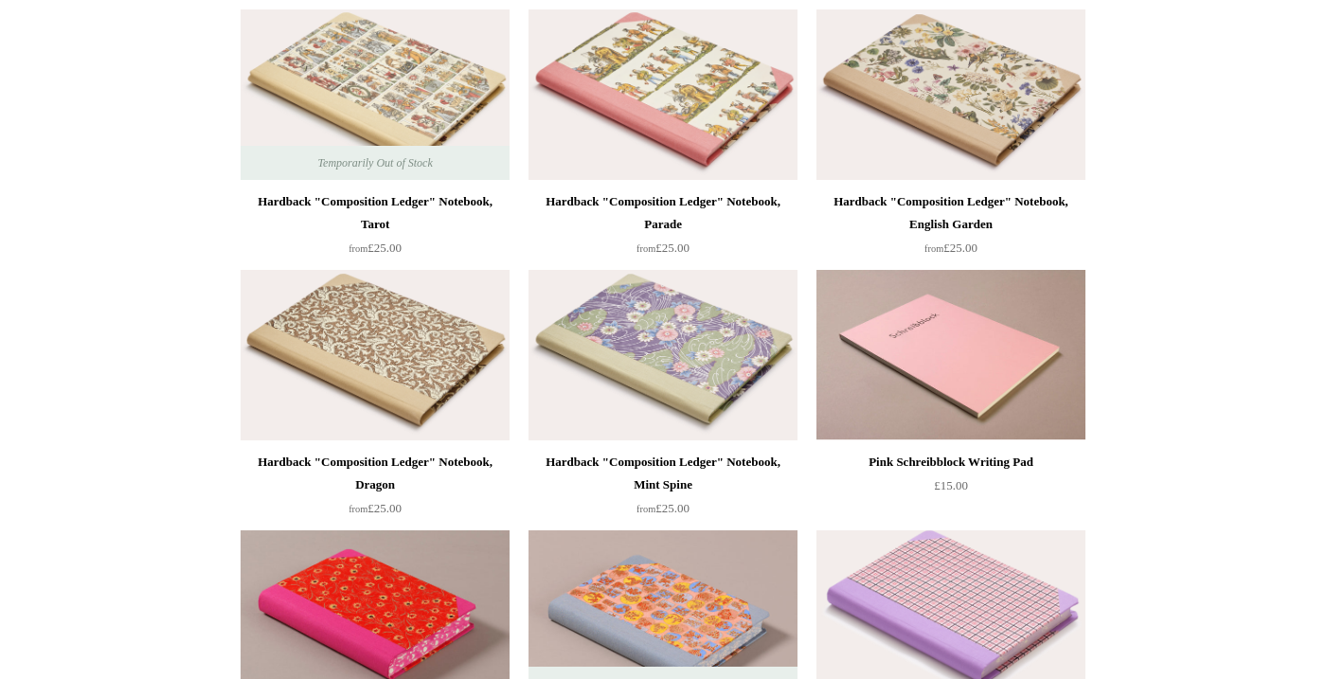
scroll to position [701, 0]
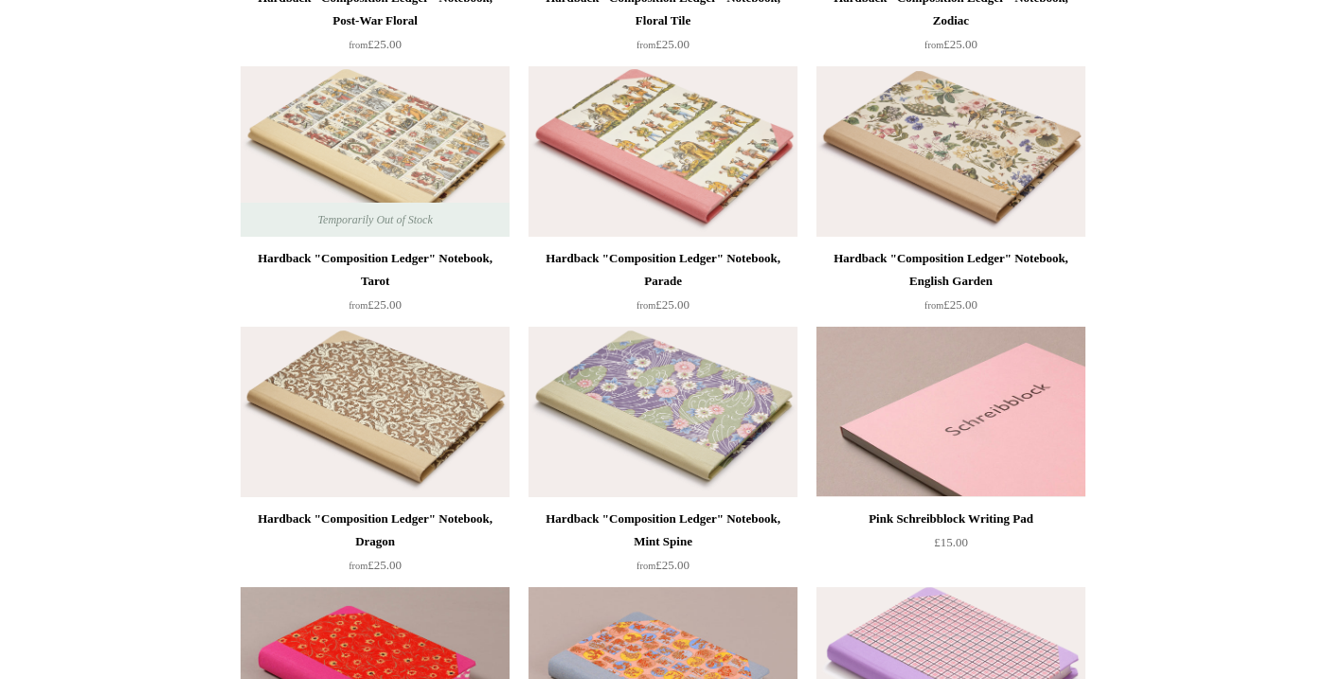
click at [965, 435] on img at bounding box center [951, 412] width 269 height 171
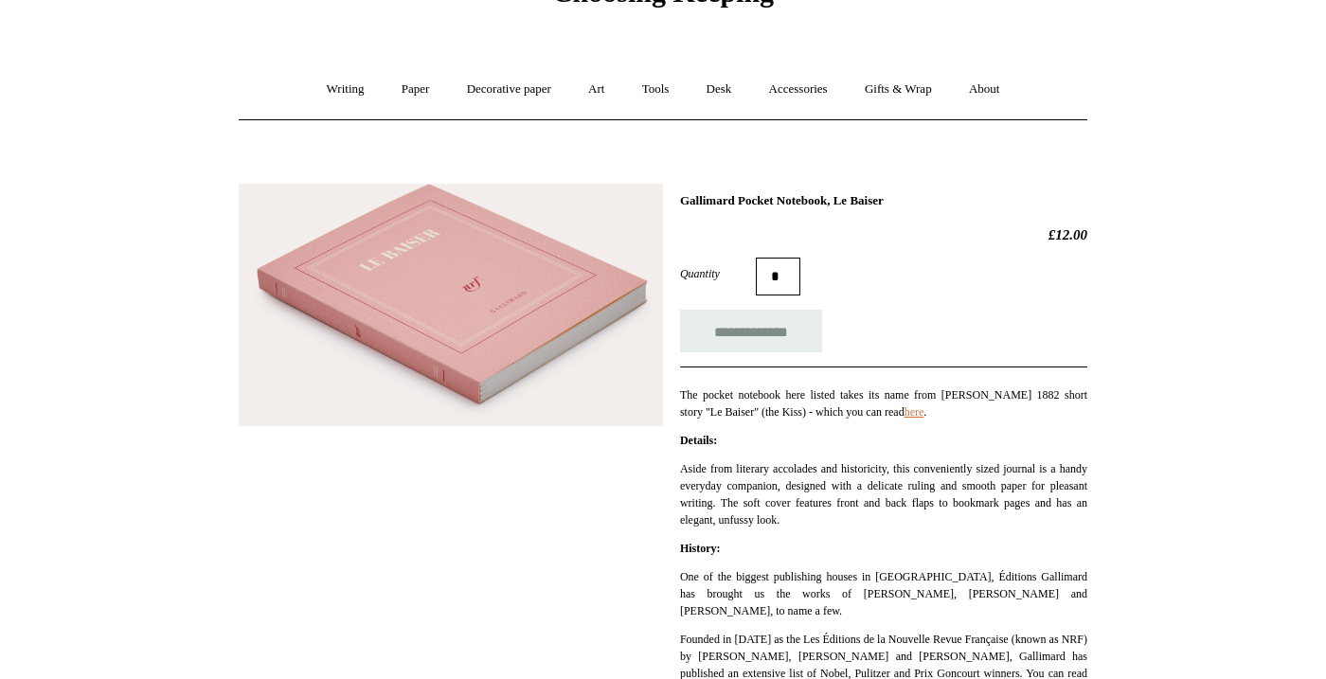
scroll to position [110, 0]
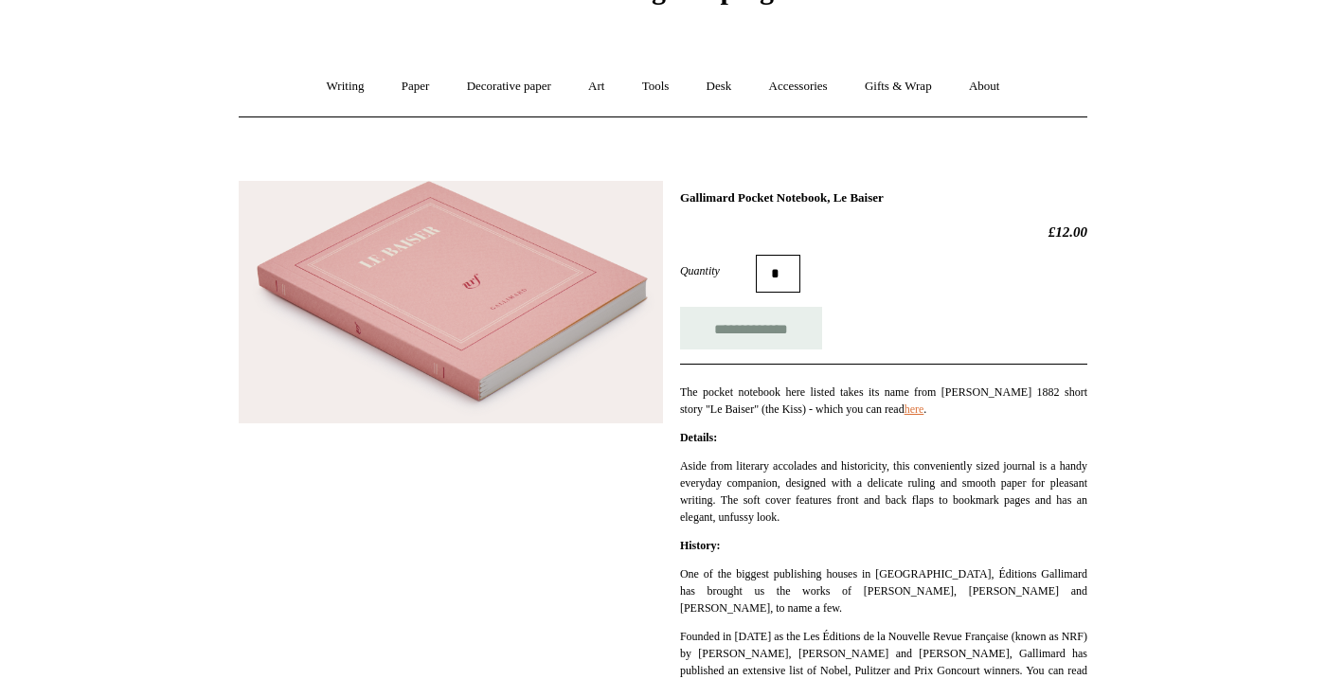
click at [571, 321] on img at bounding box center [451, 302] width 424 height 242
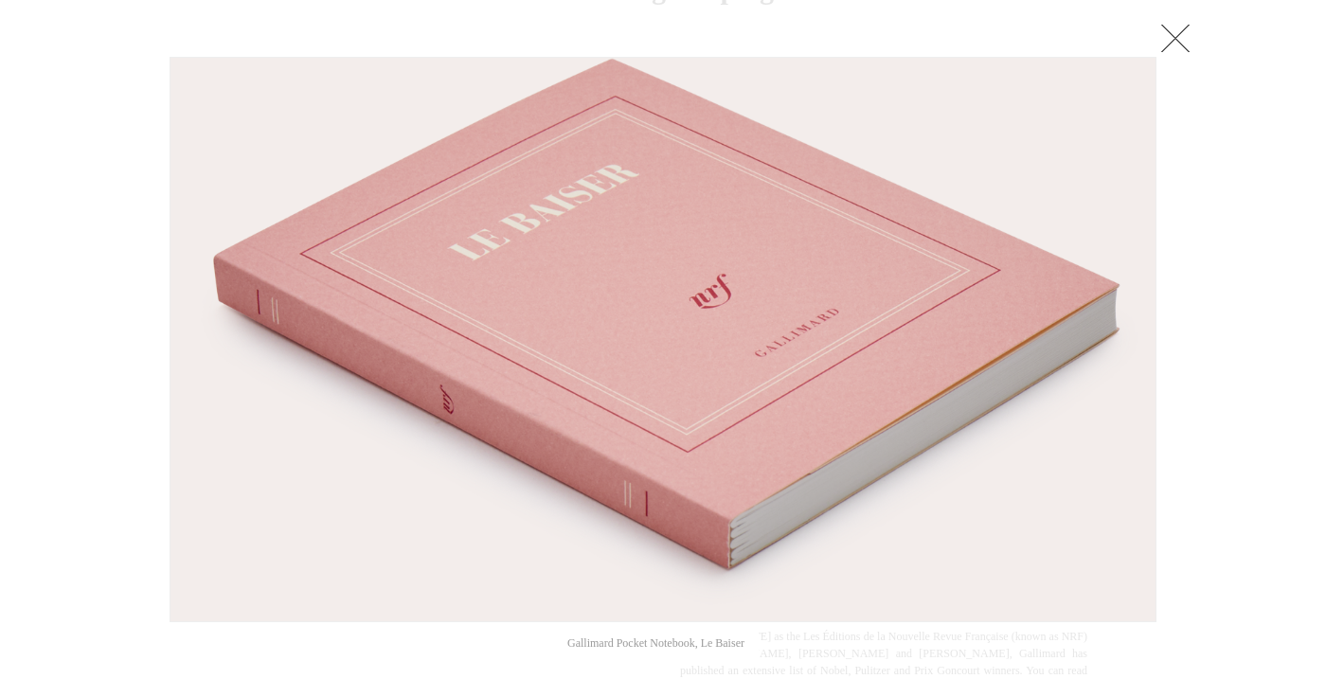
click at [571, 321] on img at bounding box center [663, 340] width 985 height 564
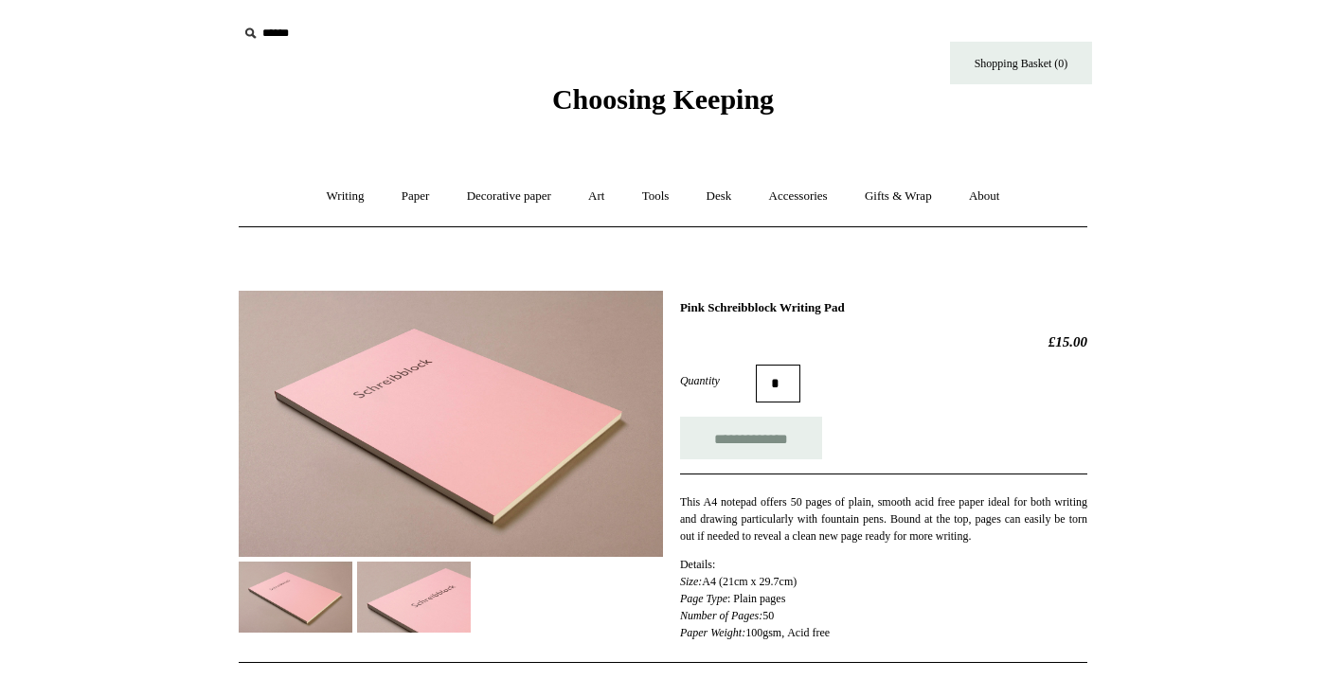
click at [433, 602] on img at bounding box center [414, 597] width 114 height 71
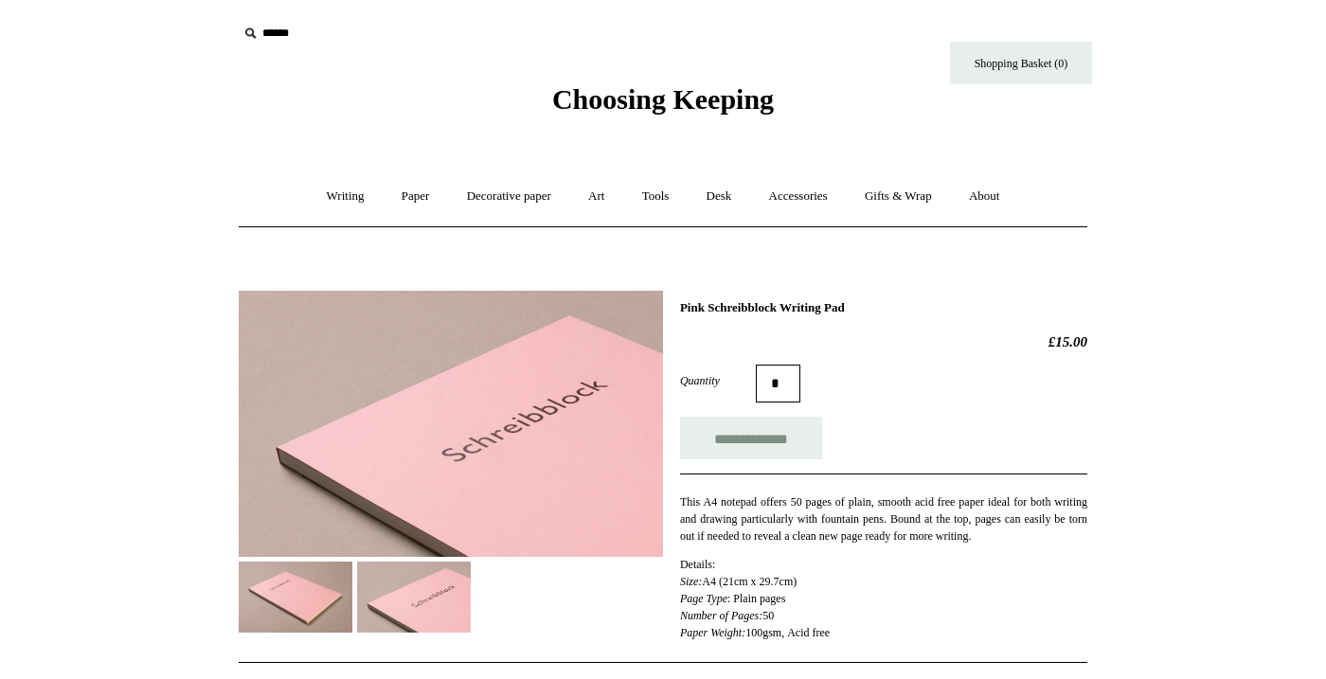
click at [298, 619] on img at bounding box center [296, 597] width 114 height 71
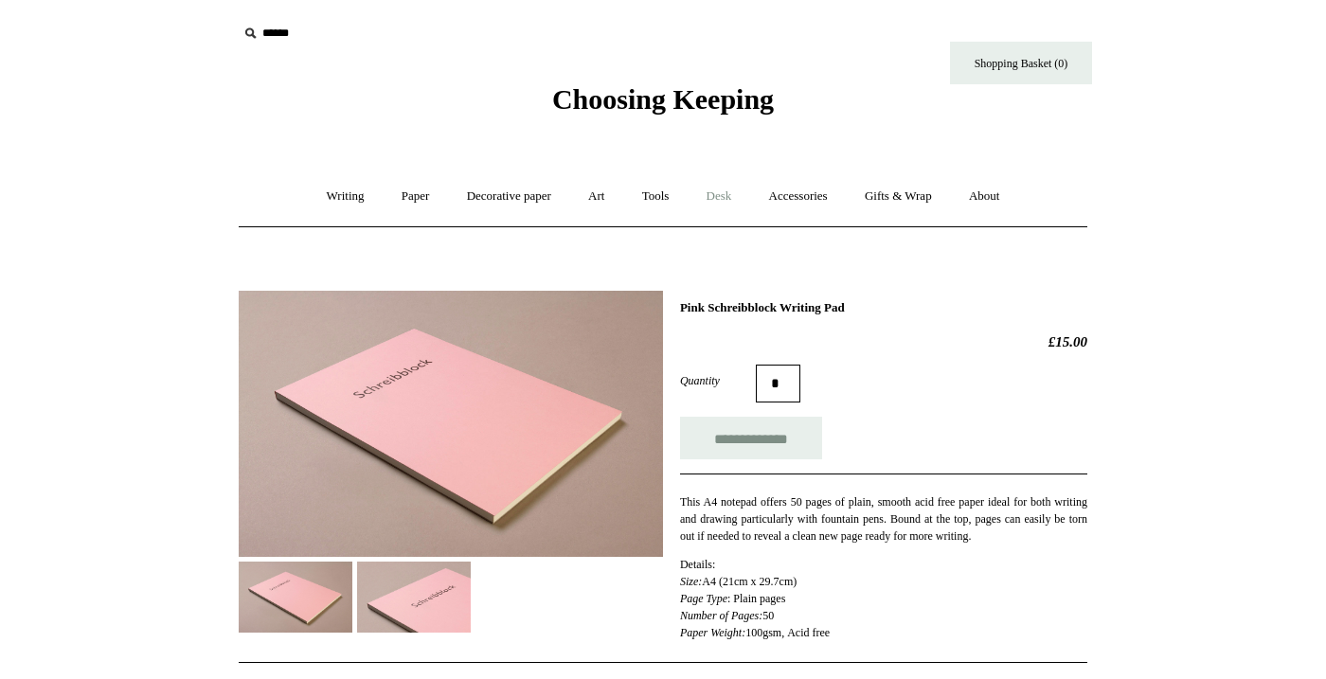
click at [707, 200] on link "Desk +" at bounding box center [720, 196] width 60 height 50
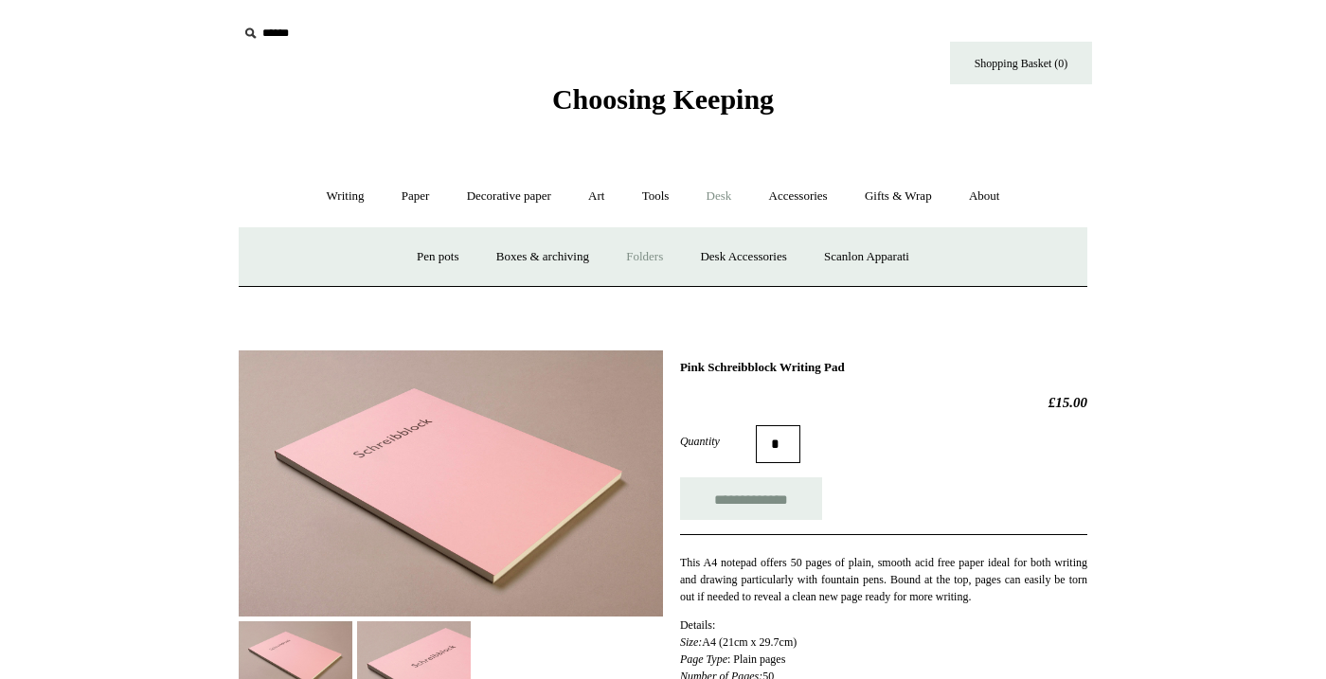
click at [629, 260] on link "Folders" at bounding box center [644, 257] width 71 height 50
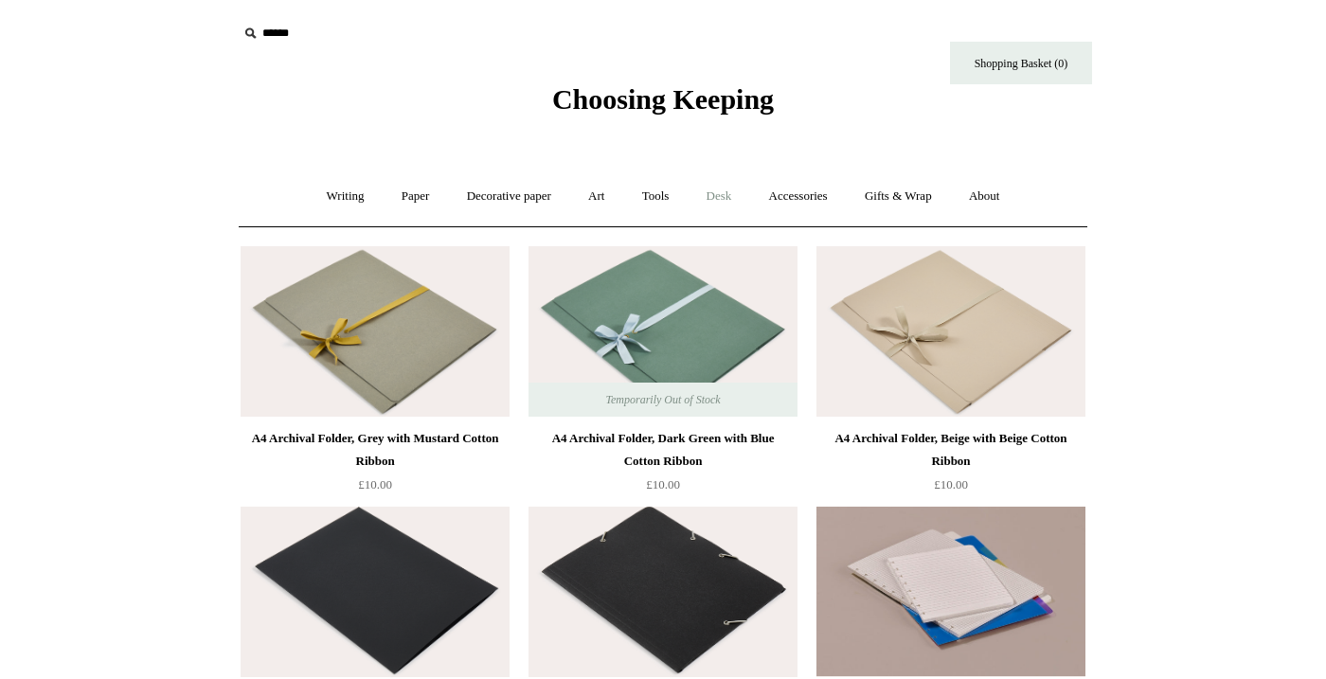
click at [725, 190] on link "Desk +" at bounding box center [720, 196] width 60 height 50
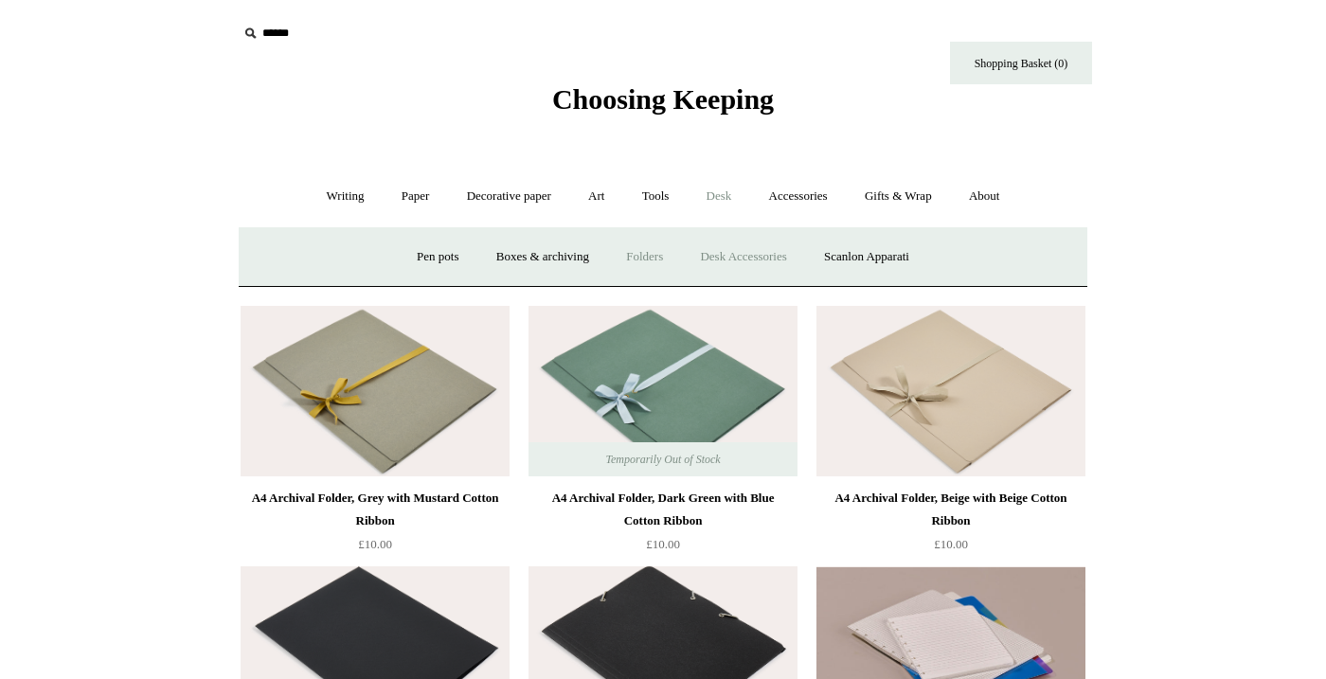
click at [731, 251] on link "Desk Accessories" at bounding box center [743, 257] width 120 height 50
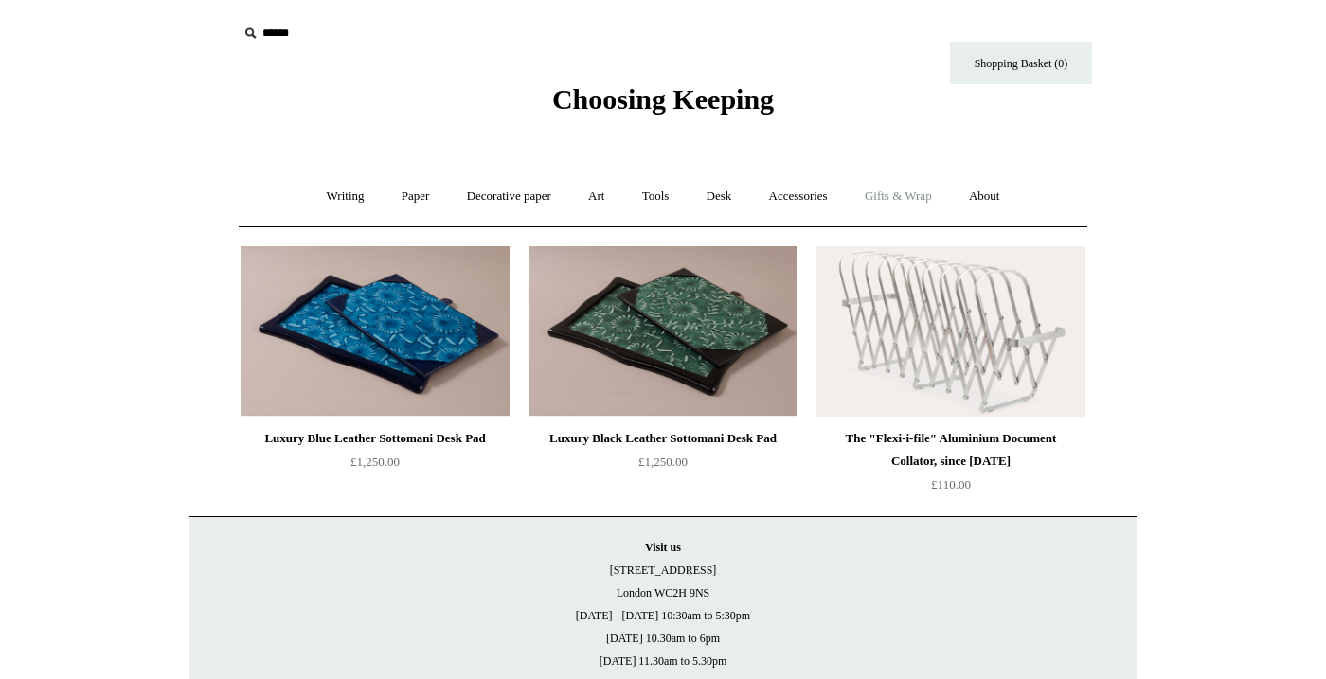
click at [889, 187] on link "Gifts & Wrap +" at bounding box center [898, 196] width 101 height 50
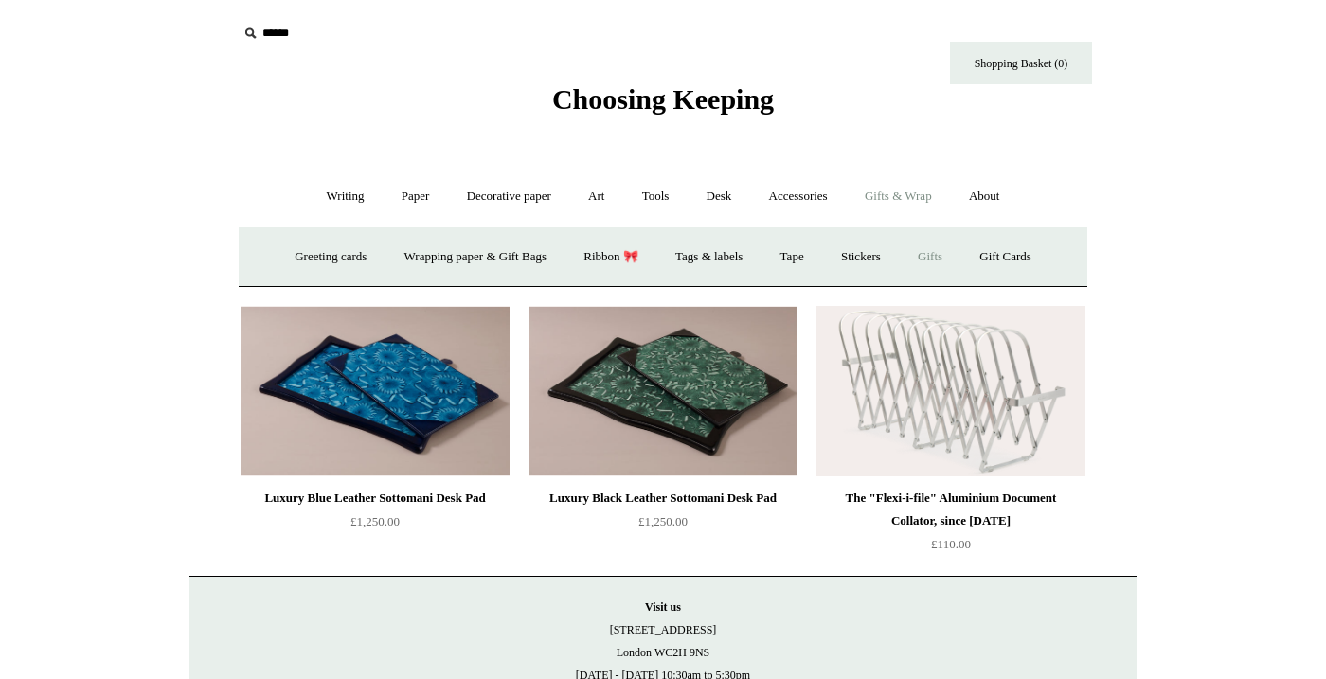
click at [930, 259] on link "Gifts +" at bounding box center [930, 257] width 59 height 50
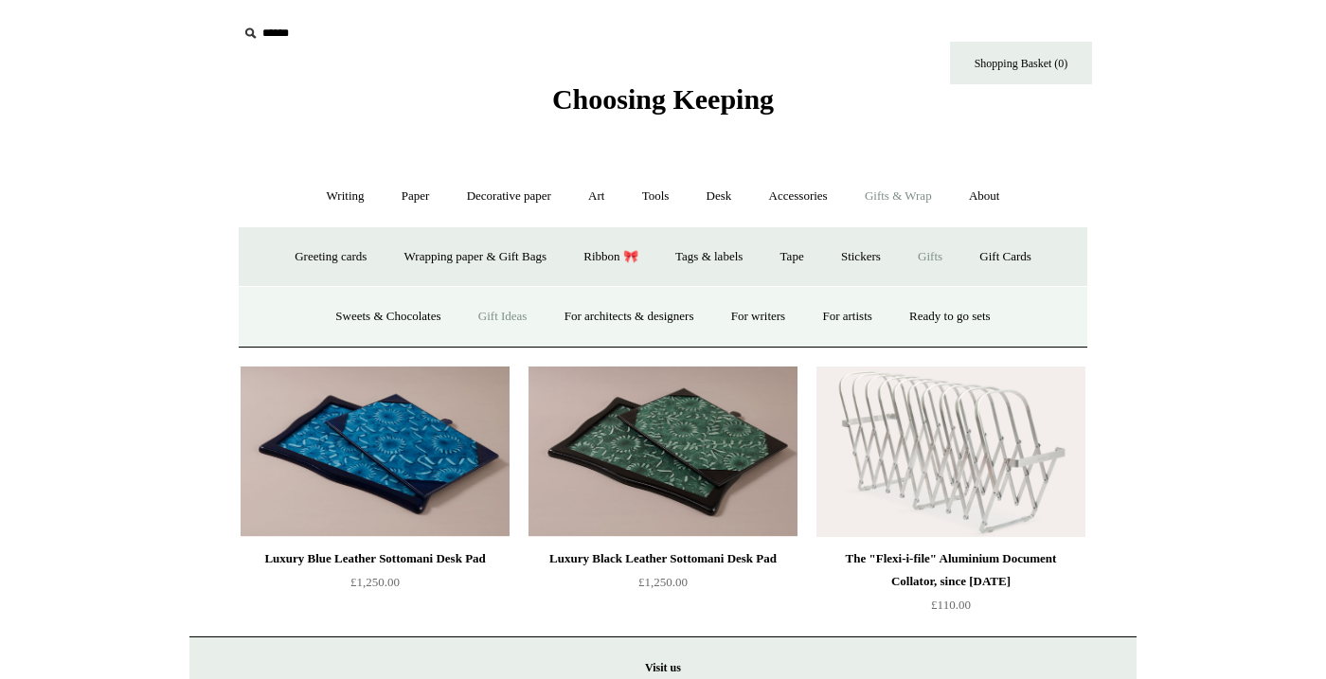
click at [494, 311] on link "Gift Ideas" at bounding box center [502, 317] width 83 height 50
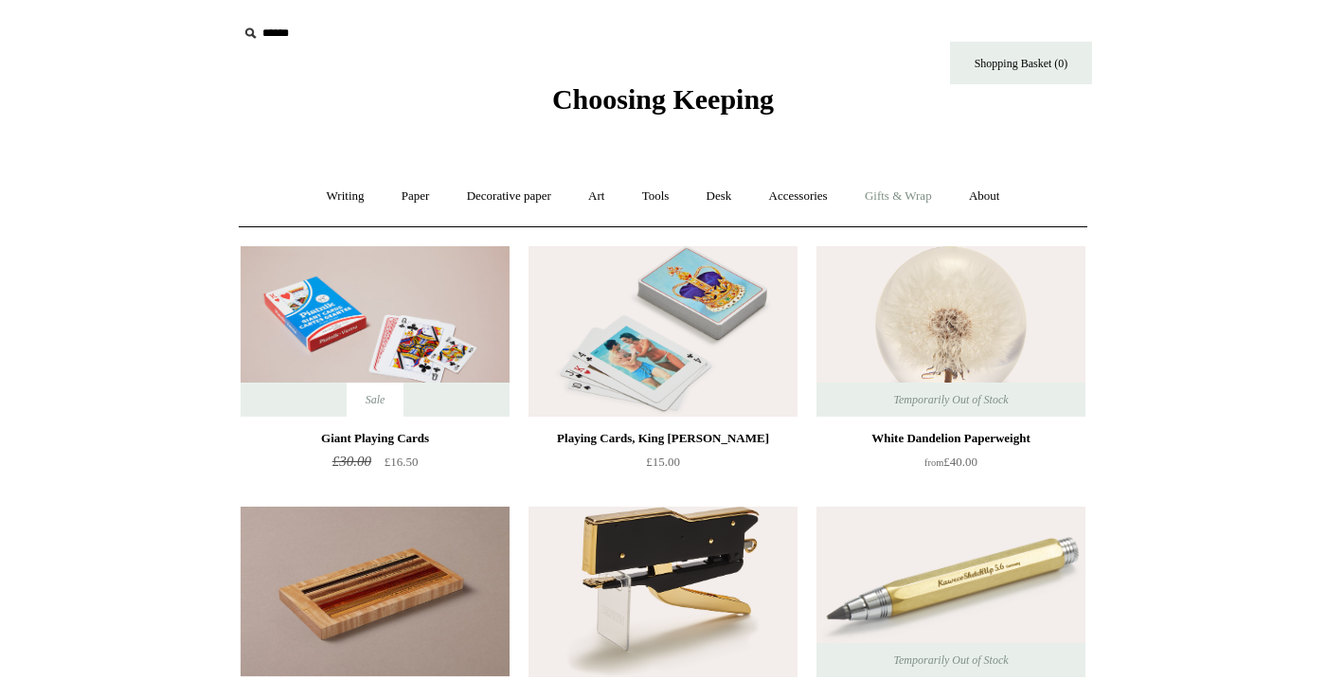
click at [873, 191] on link "Gifts & Wrap +" at bounding box center [898, 196] width 101 height 50
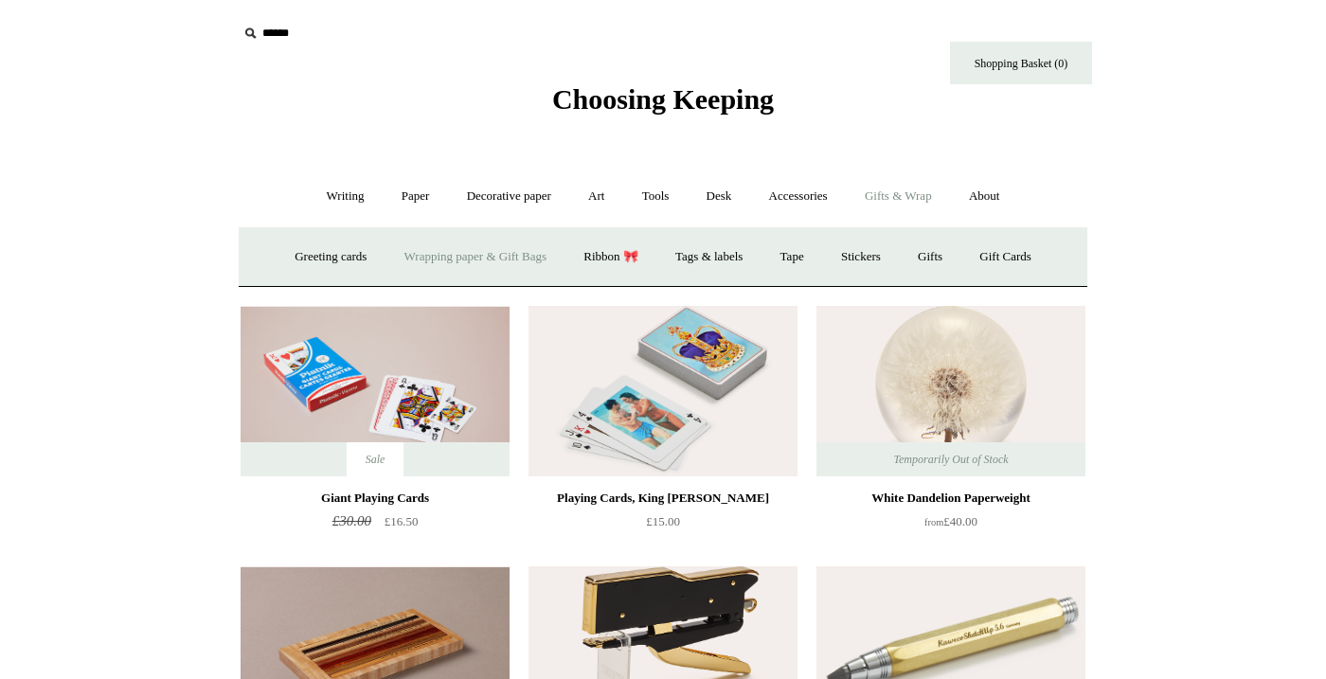
click at [484, 253] on link "Wrapping paper & Gift Bags" at bounding box center [475, 257] width 176 height 50
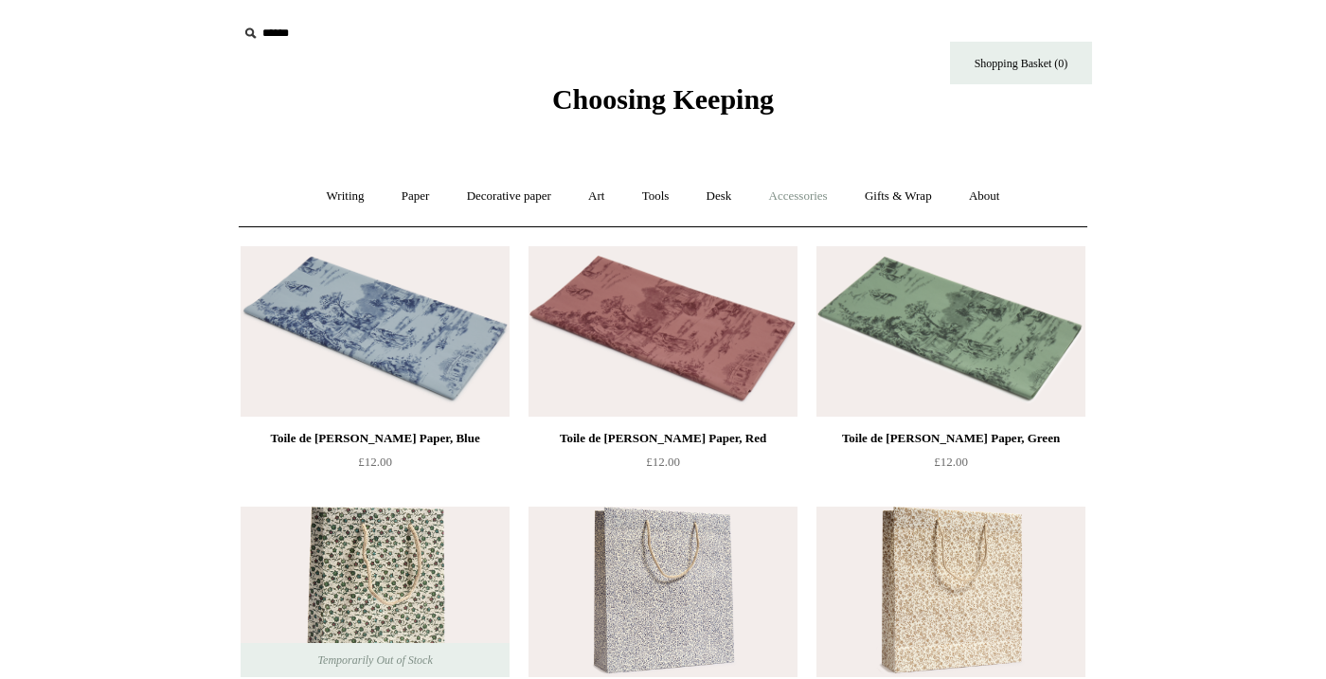
click at [821, 202] on link "Accessories +" at bounding box center [798, 196] width 93 height 50
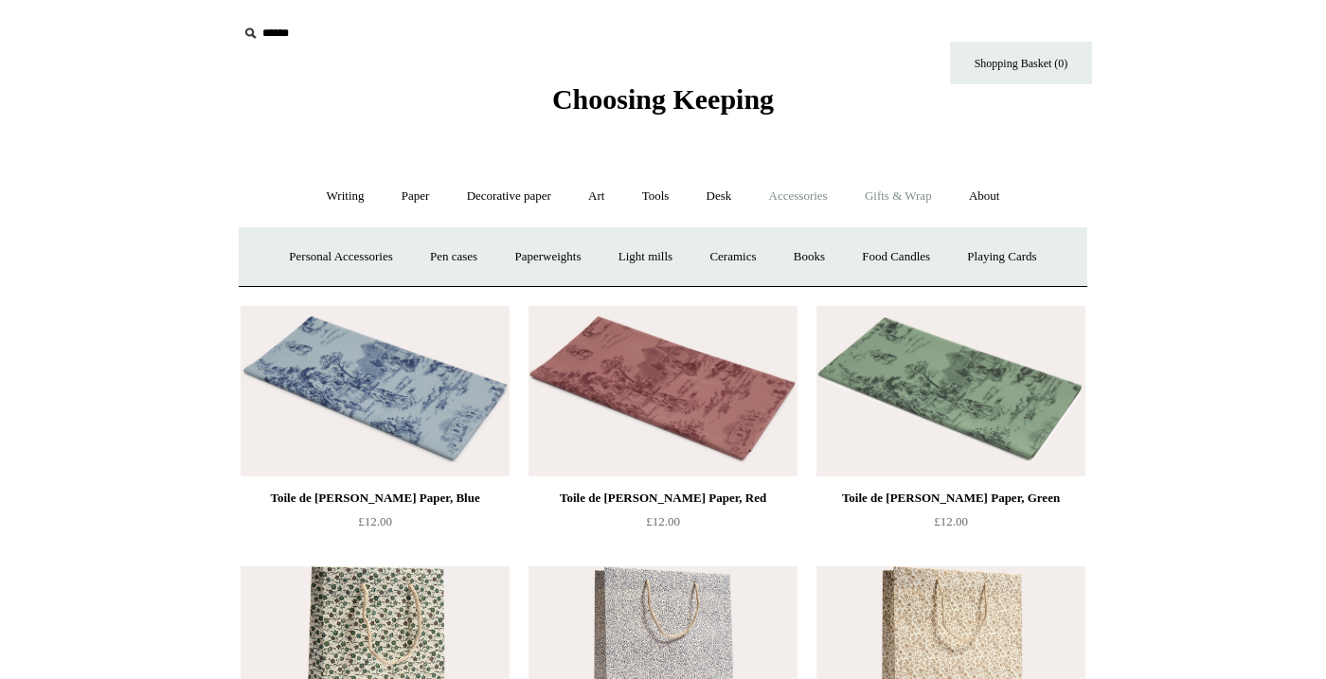
click at [908, 189] on link "Gifts & Wrap +" at bounding box center [898, 196] width 101 height 50
click at [952, 250] on link "Gifts +" at bounding box center [930, 257] width 59 height 50
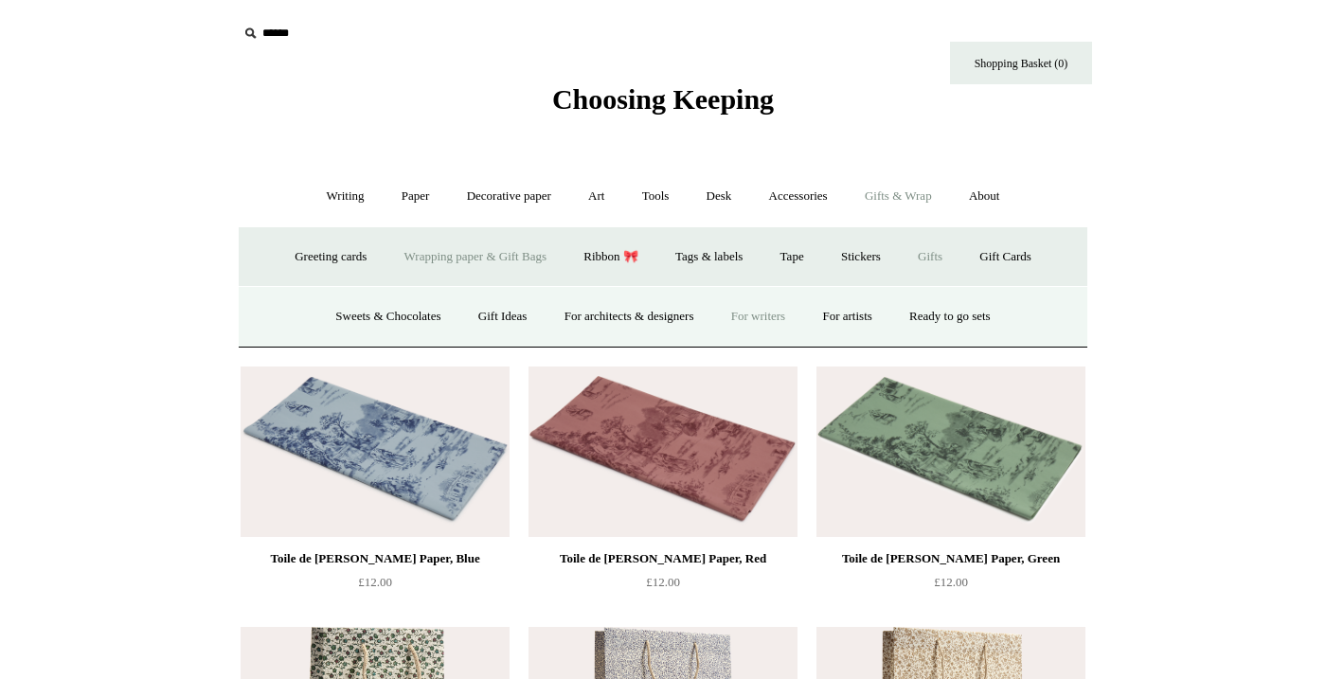
click at [759, 320] on link "For writers" at bounding box center [758, 317] width 88 height 50
